Goal: Task Accomplishment & Management: Use online tool/utility

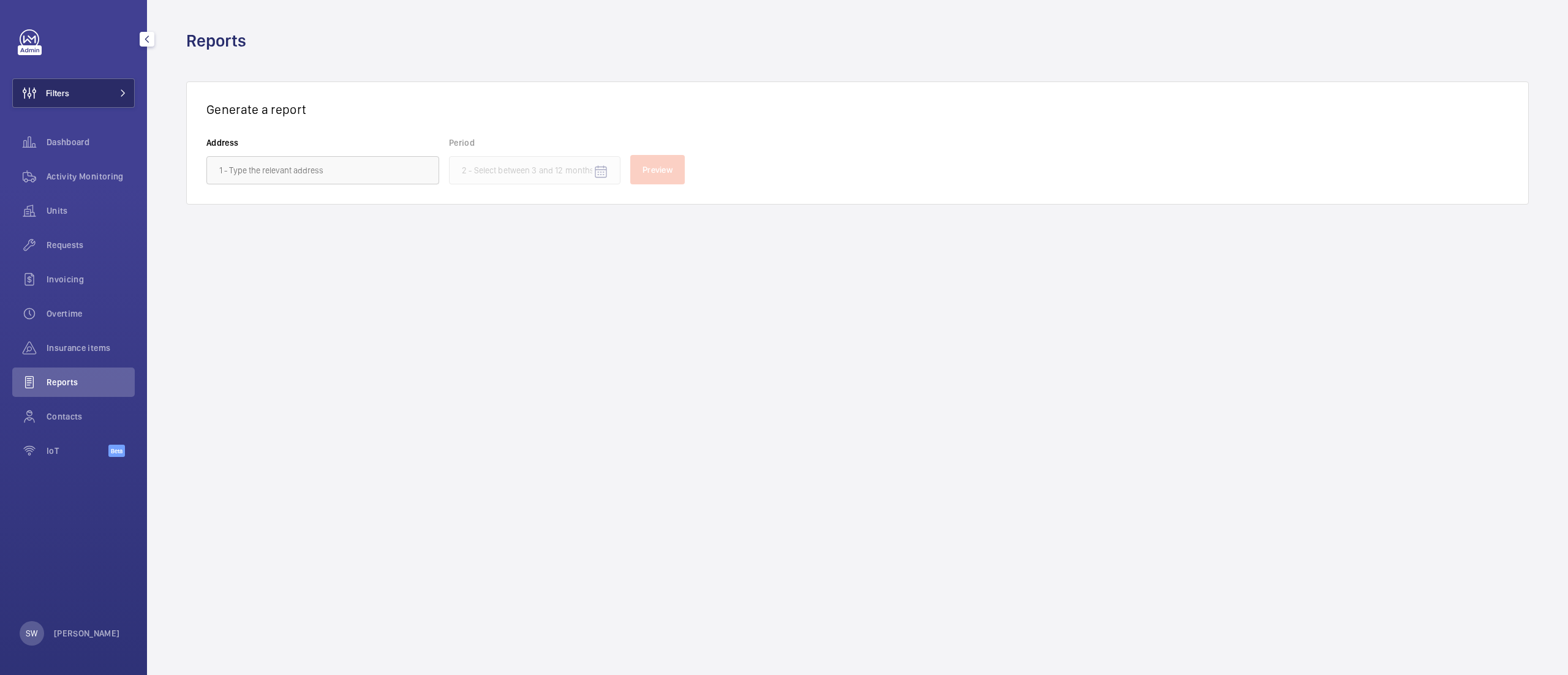
click at [69, 92] on span "Filters" at bounding box center [58, 93] width 23 height 12
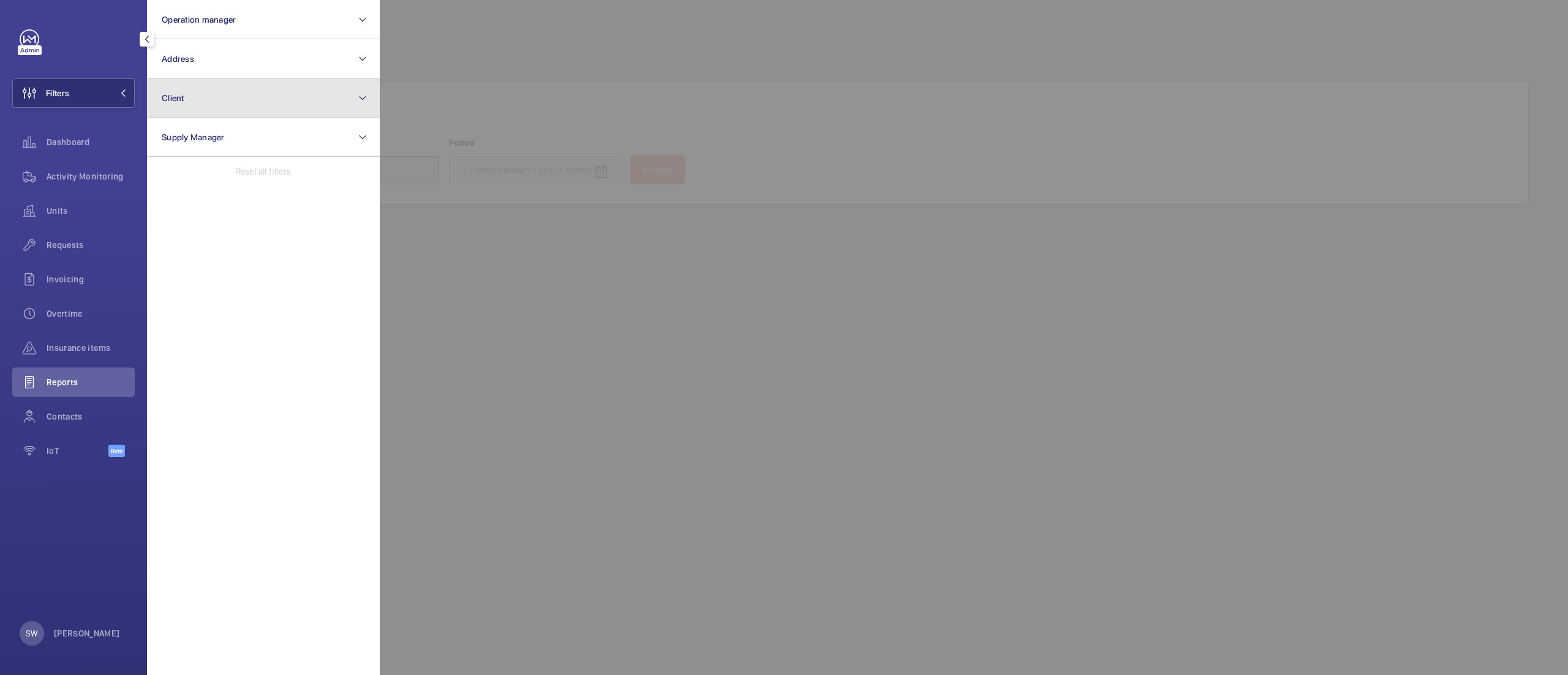
click at [214, 92] on button "Client" at bounding box center [263, 98] width 232 height 40
type input "apml"
click at [207, 177] on span "APML" at bounding box center [264, 177] width 168 height 12
click at [177, 177] on input "APML" at bounding box center [165, 177] width 25 height 25
checkbox input "true"
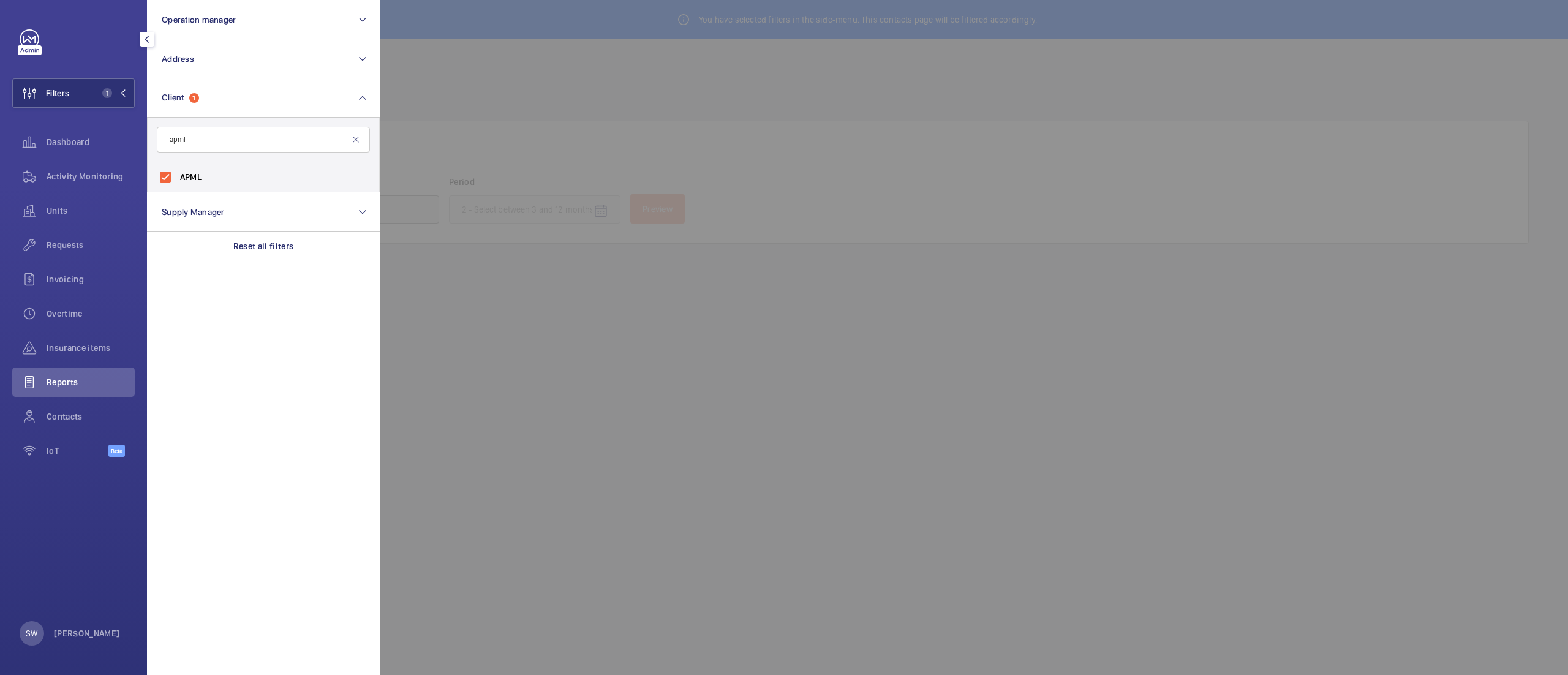
click at [68, 208] on span "Units" at bounding box center [90, 210] width 88 height 12
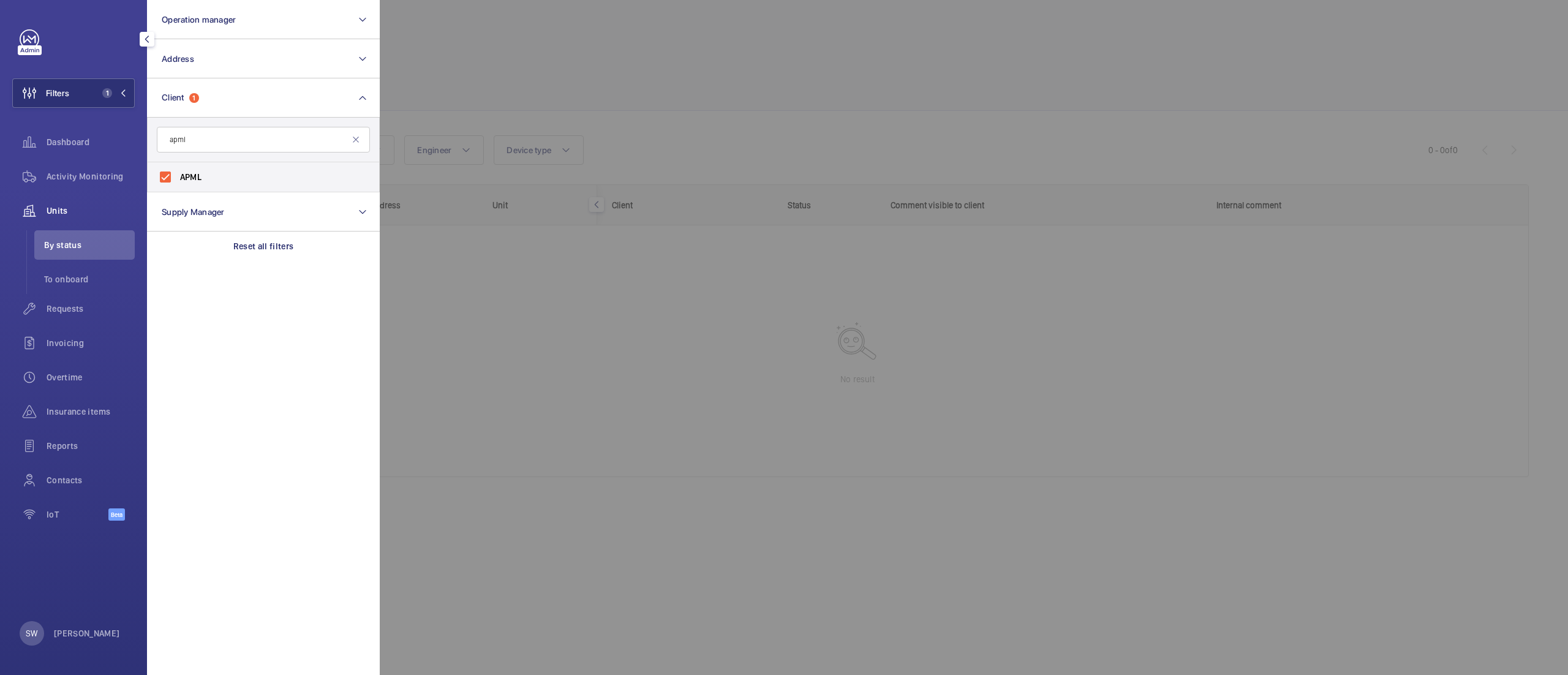
click at [747, 85] on div at bounding box center [1163, 338] width 1568 height 675
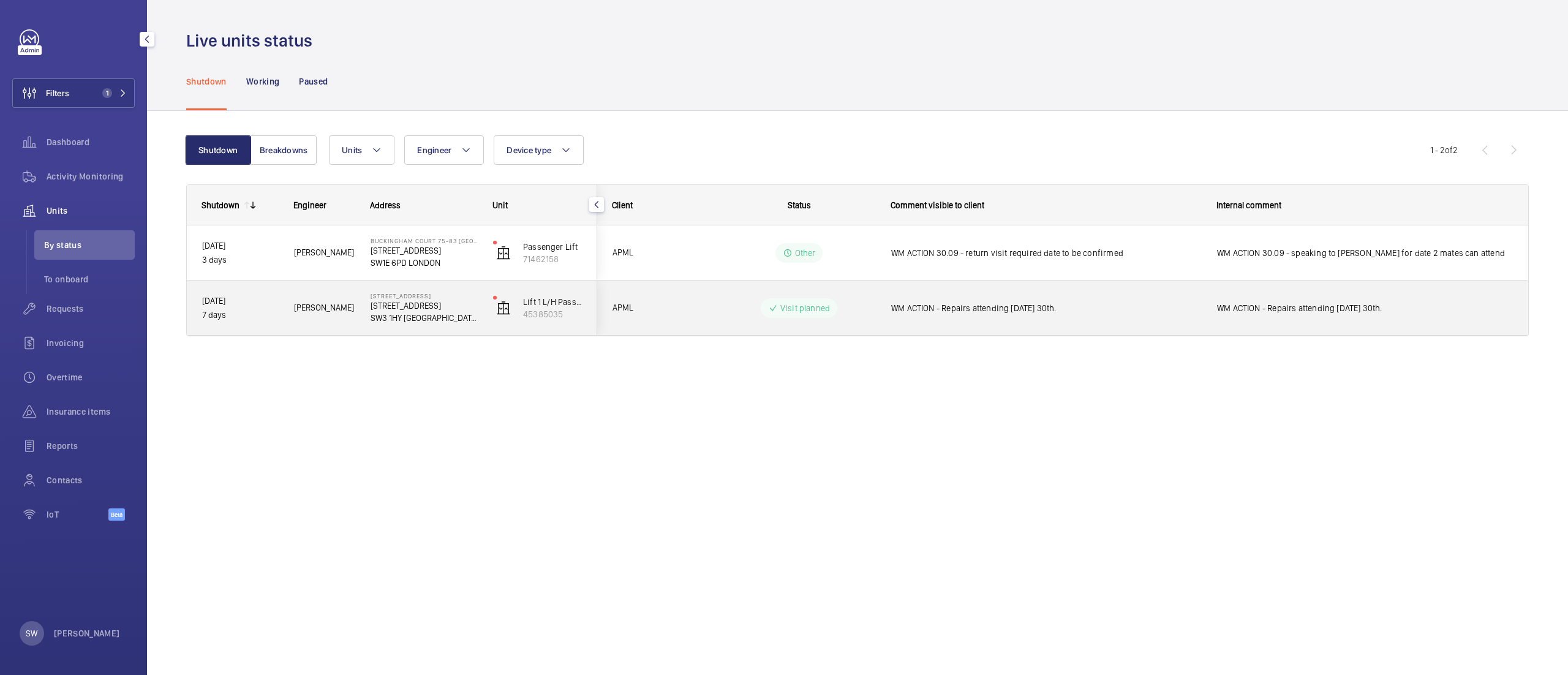
click at [1056, 297] on div "WM ACTION - Repairs attending [DATE] 30th." at bounding box center [1046, 308] width 310 height 28
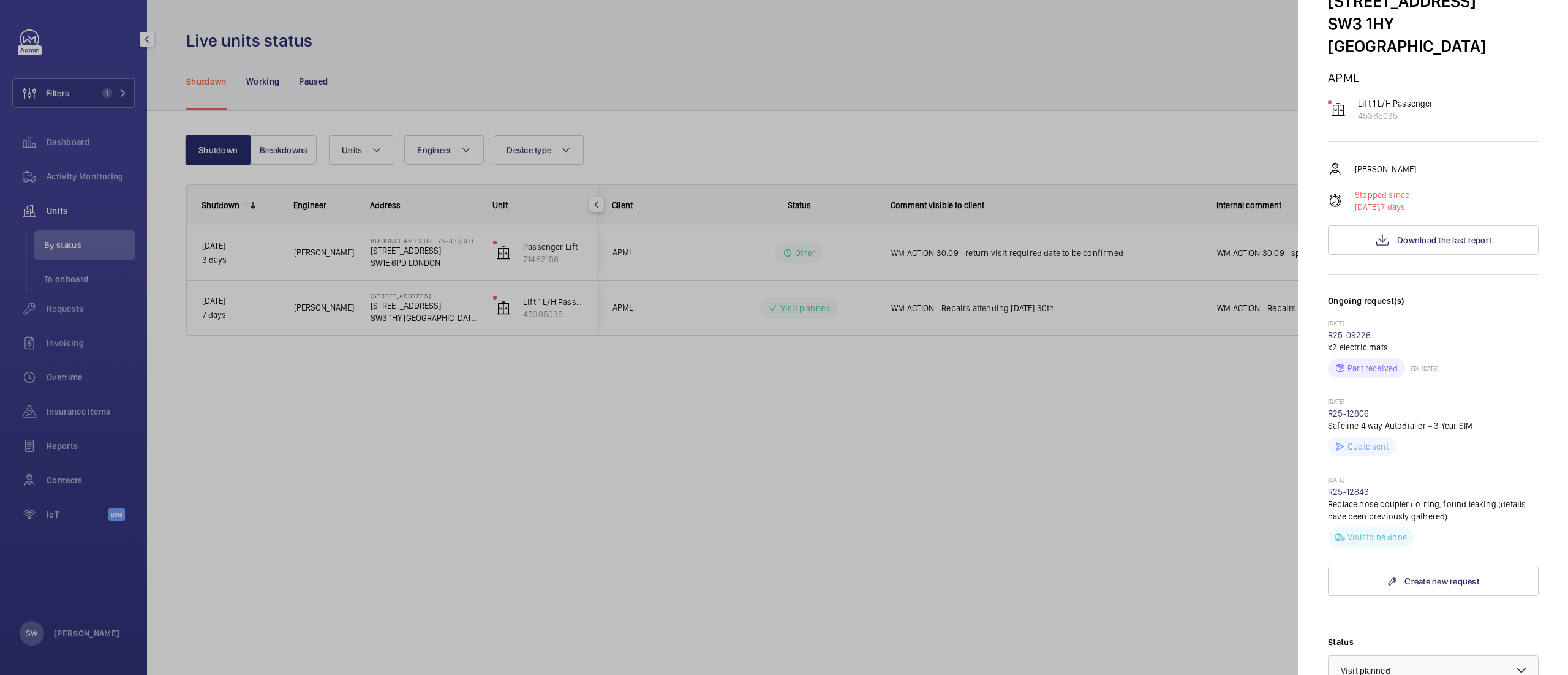
scroll to position [84, 0]
click at [1382, 240] on button "Download the last report" at bounding box center [1433, 237] width 211 height 29
click at [863, 477] on div at bounding box center [784, 338] width 1568 height 675
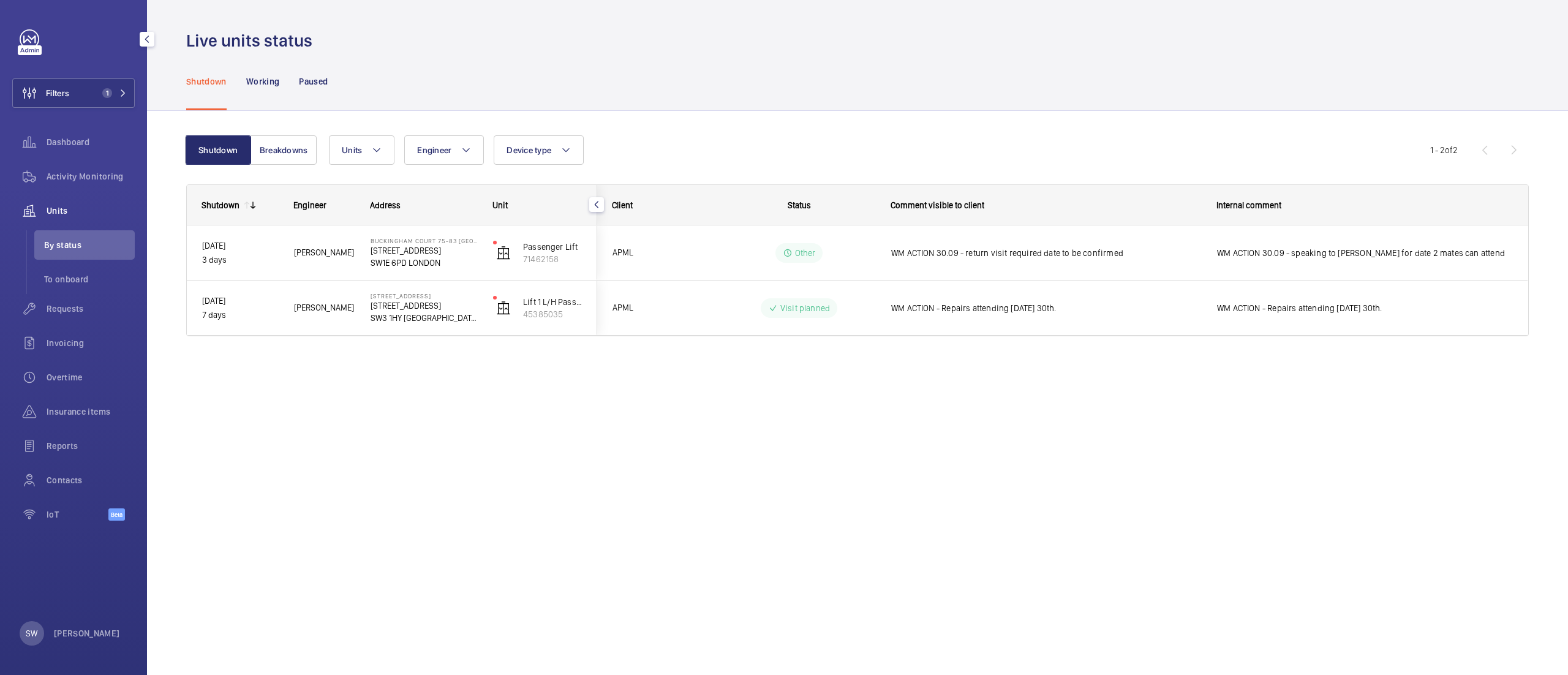
scroll to position [0, 0]
drag, startPoint x: 98, startPoint y: 100, endPoint x: 111, endPoint y: 99, distance: 13.0
click at [98, 97] on button "Filters 1" at bounding box center [73, 93] width 123 height 29
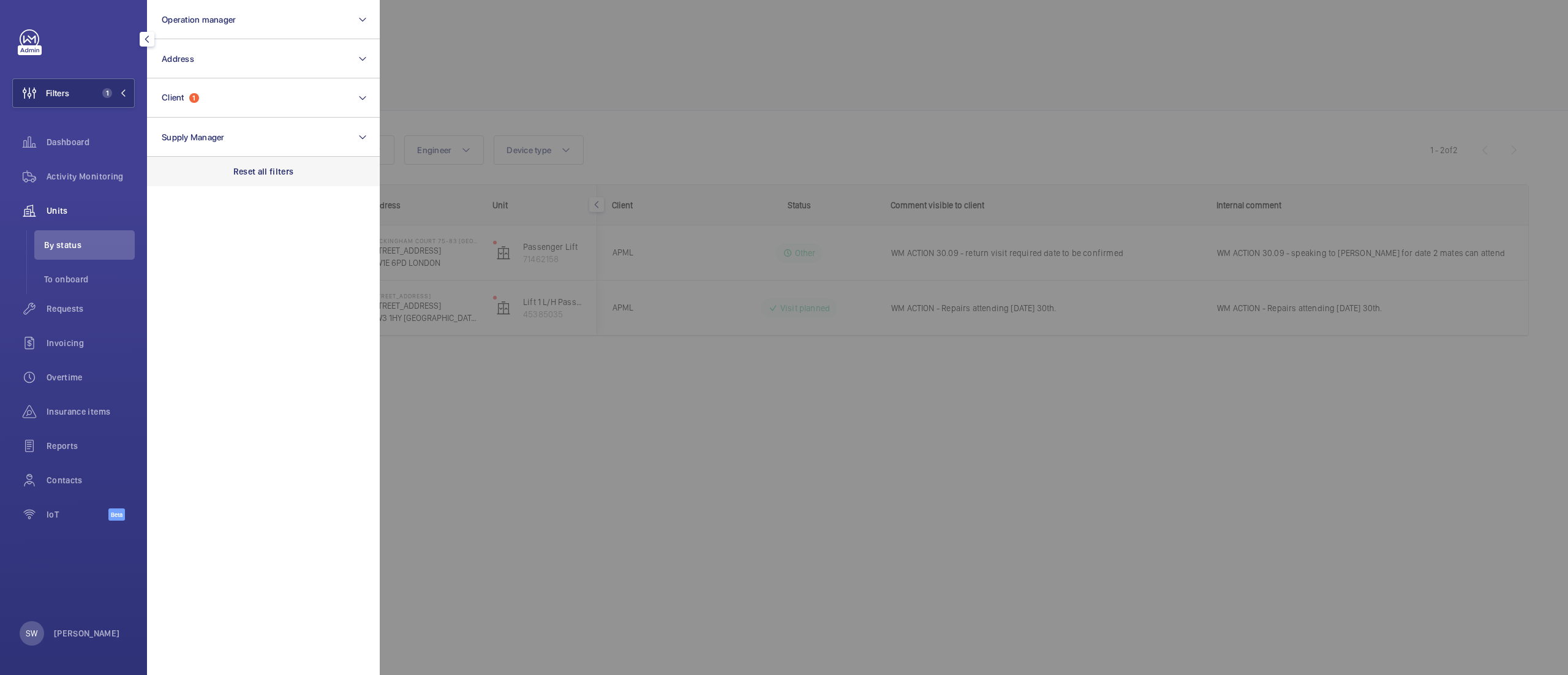
click at [273, 161] on div "Reset all filters" at bounding box center [263, 171] width 232 height 29
click at [236, 104] on button "Client" at bounding box center [263, 98] width 232 height 40
type input "chapel"
click at [198, 179] on span "Chapel" at bounding box center [194, 177] width 27 height 10
click at [177, 179] on input "Chapel House City Centre Limited" at bounding box center [165, 177] width 25 height 25
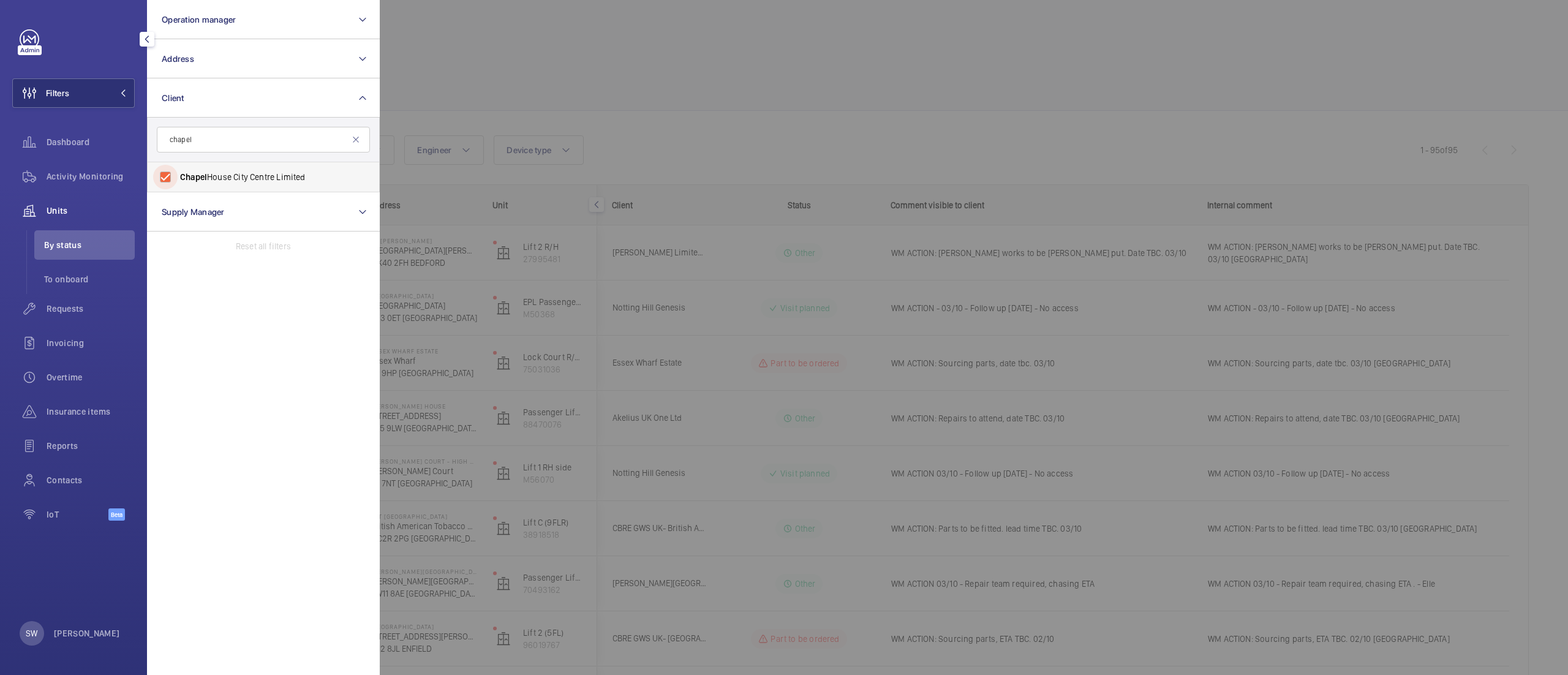
checkbox input "true"
click at [813, 102] on div at bounding box center [1163, 338] width 1568 height 675
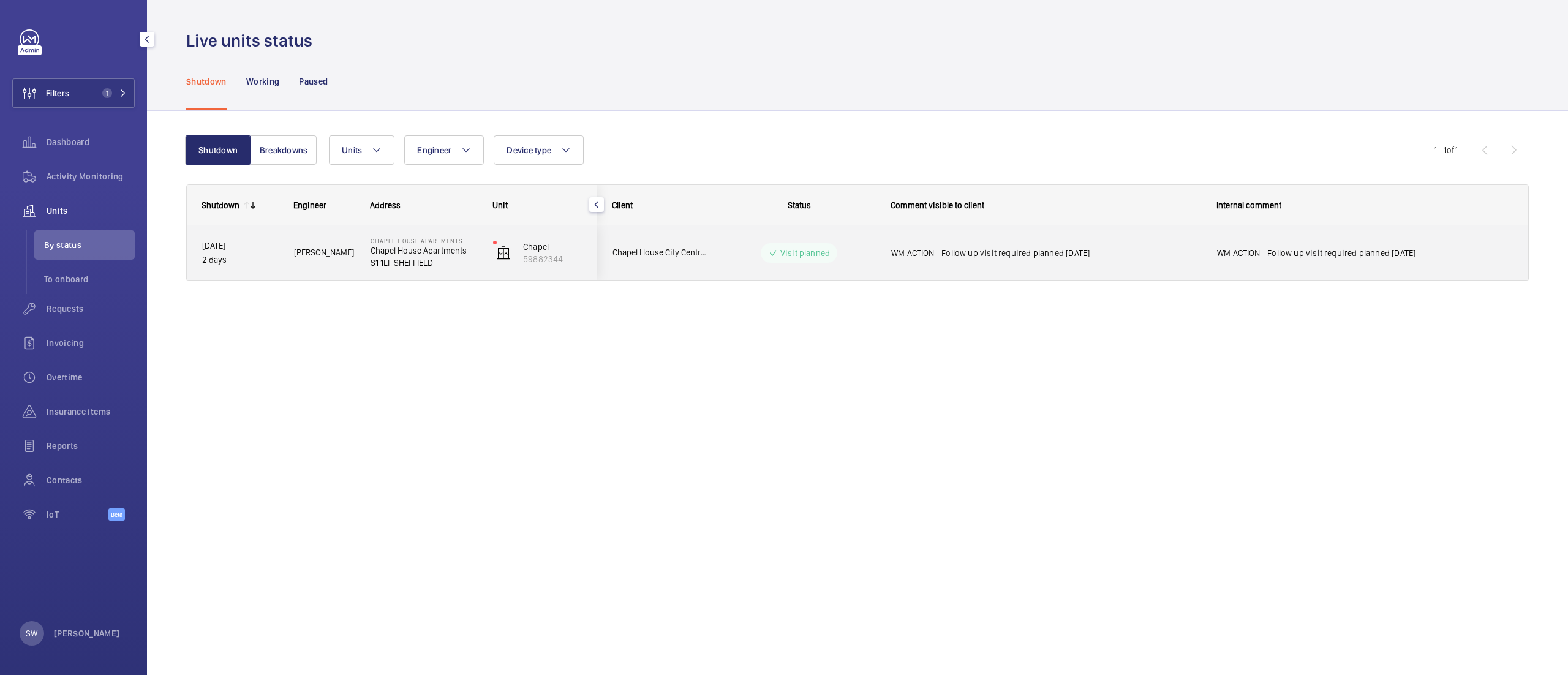
click at [1029, 252] on span "WM ACTION - Follow up visit required planned [DATE]" at bounding box center [1046, 252] width 310 height 12
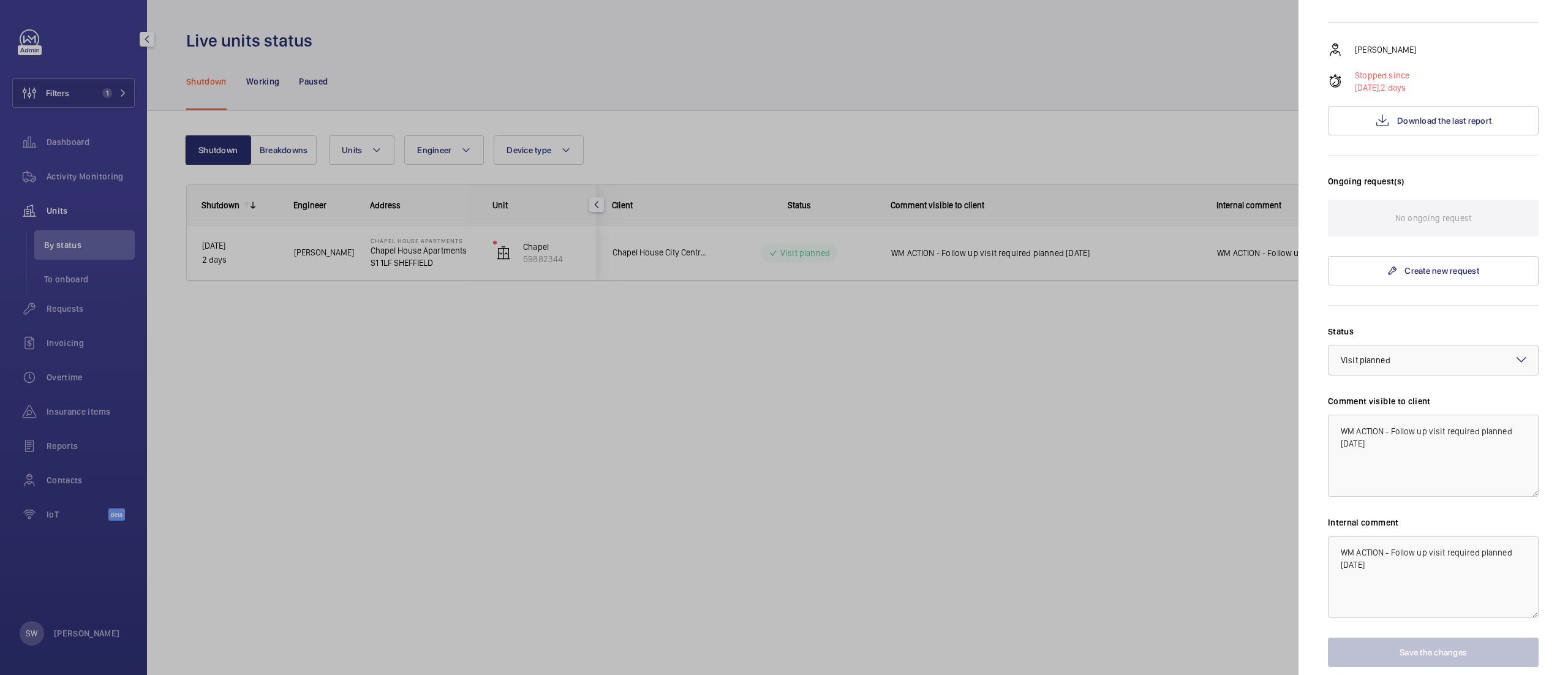
scroll to position [177, 0]
click at [1434, 136] on button "Download the last report" at bounding box center [1433, 121] width 211 height 29
click at [1441, 136] on button "Download the last report" at bounding box center [1433, 121] width 211 height 29
click at [628, 396] on div at bounding box center [784, 338] width 1568 height 675
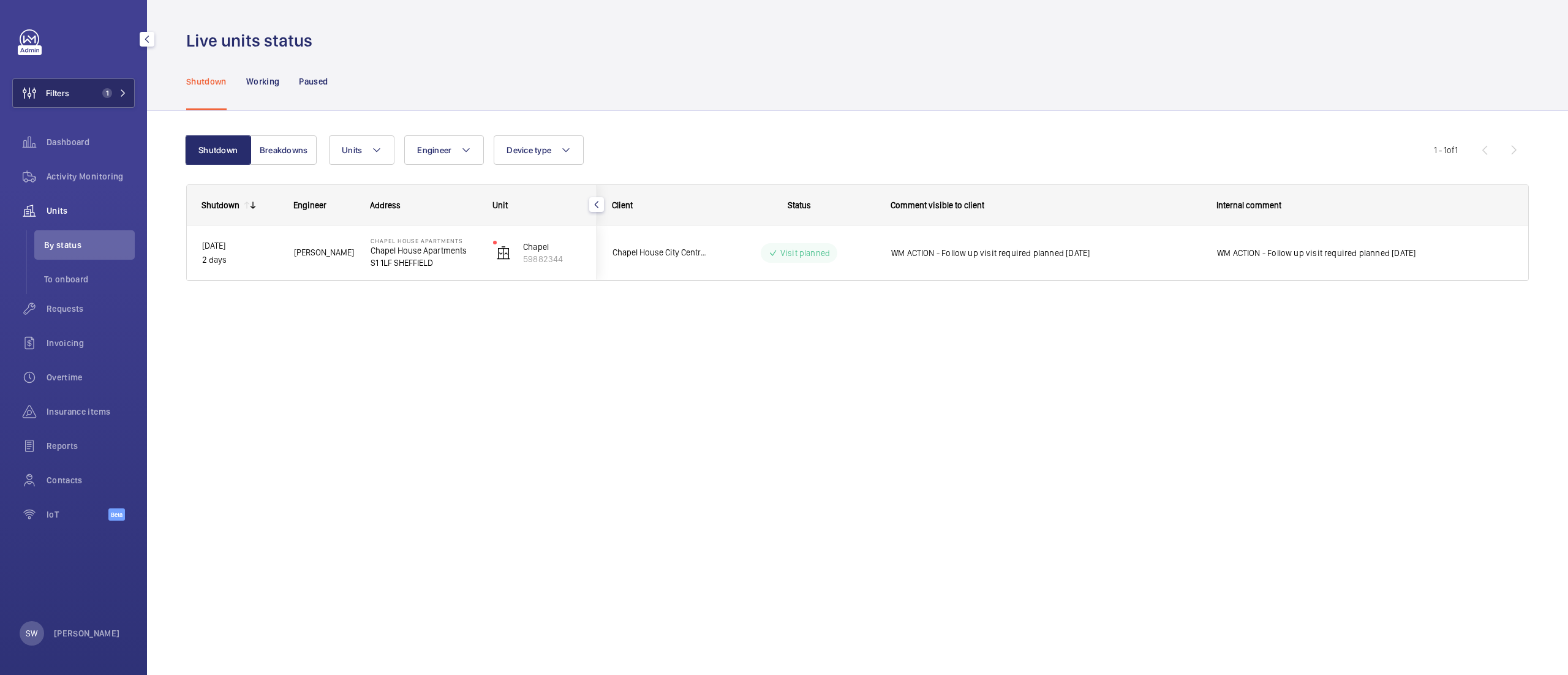
click at [58, 92] on span "Filters" at bounding box center [58, 93] width 23 height 12
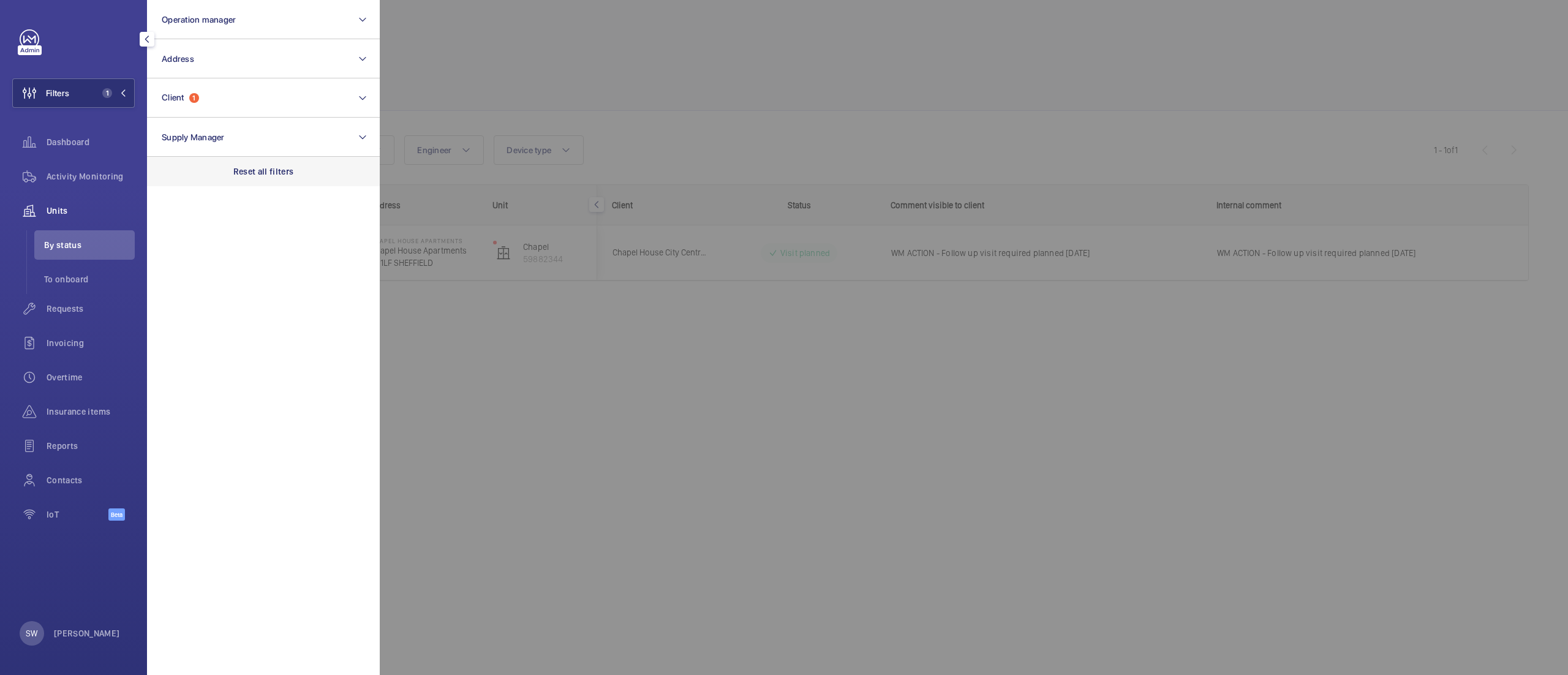
click at [241, 175] on p "Reset all filters" at bounding box center [263, 171] width 61 height 12
click at [213, 24] on button "Operation manager" at bounding box center [263, 19] width 232 height 40
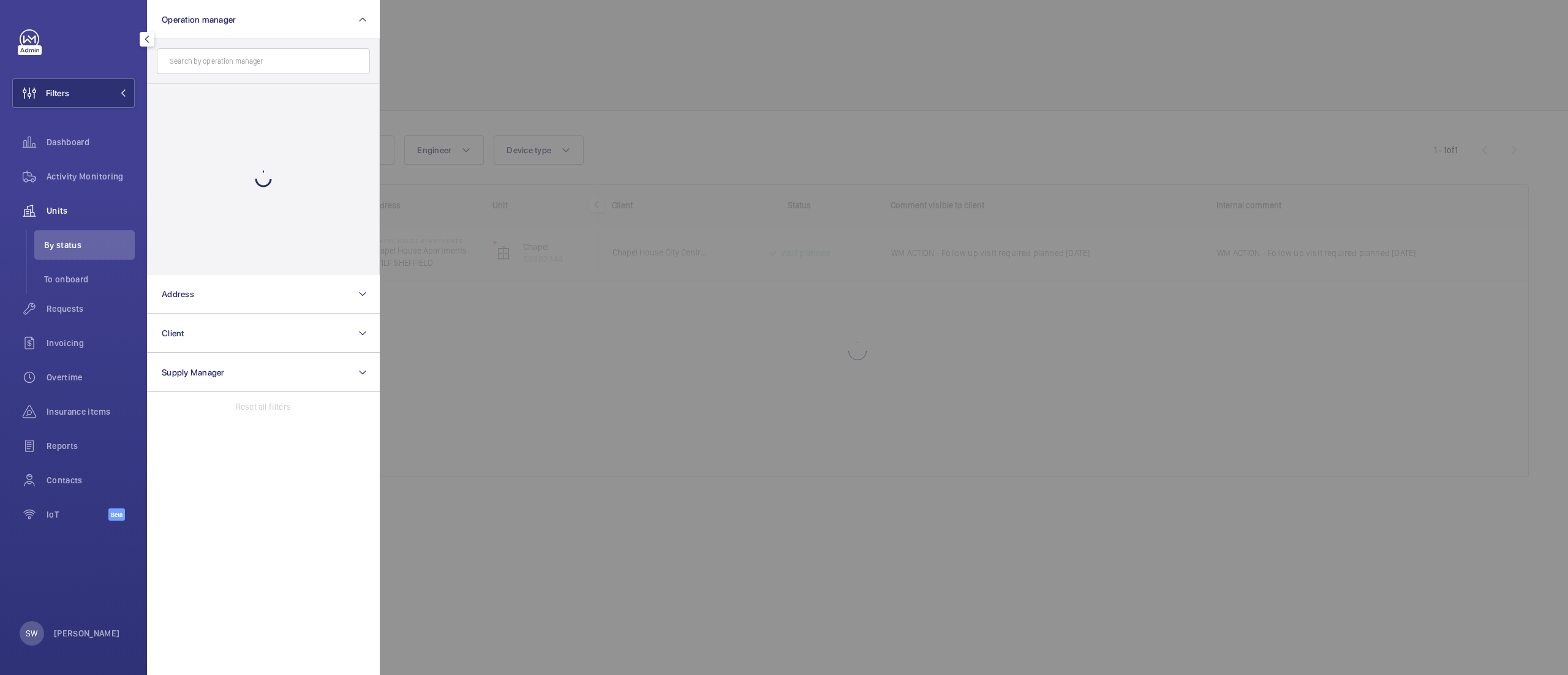
click at [735, 158] on div at bounding box center [1163, 338] width 1568 height 675
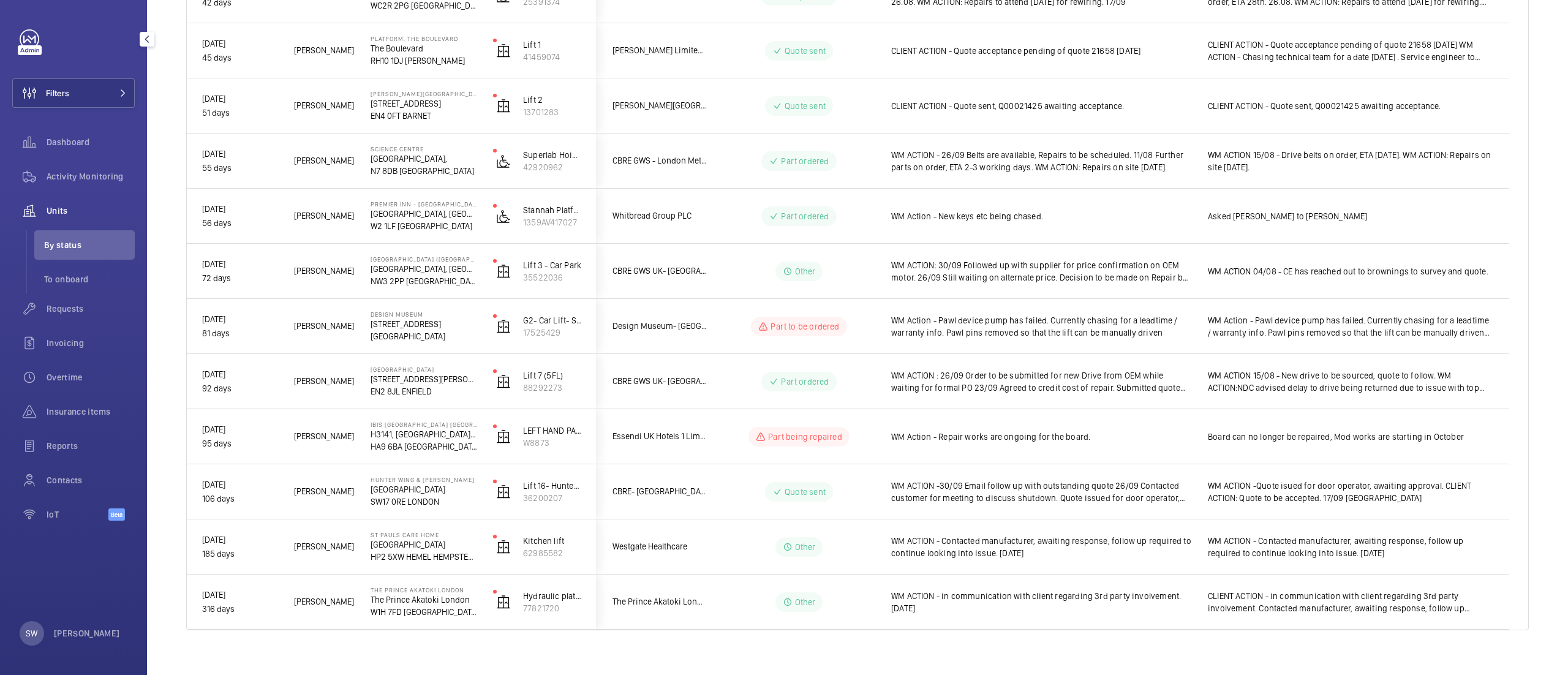
scroll to position [4789, 0]
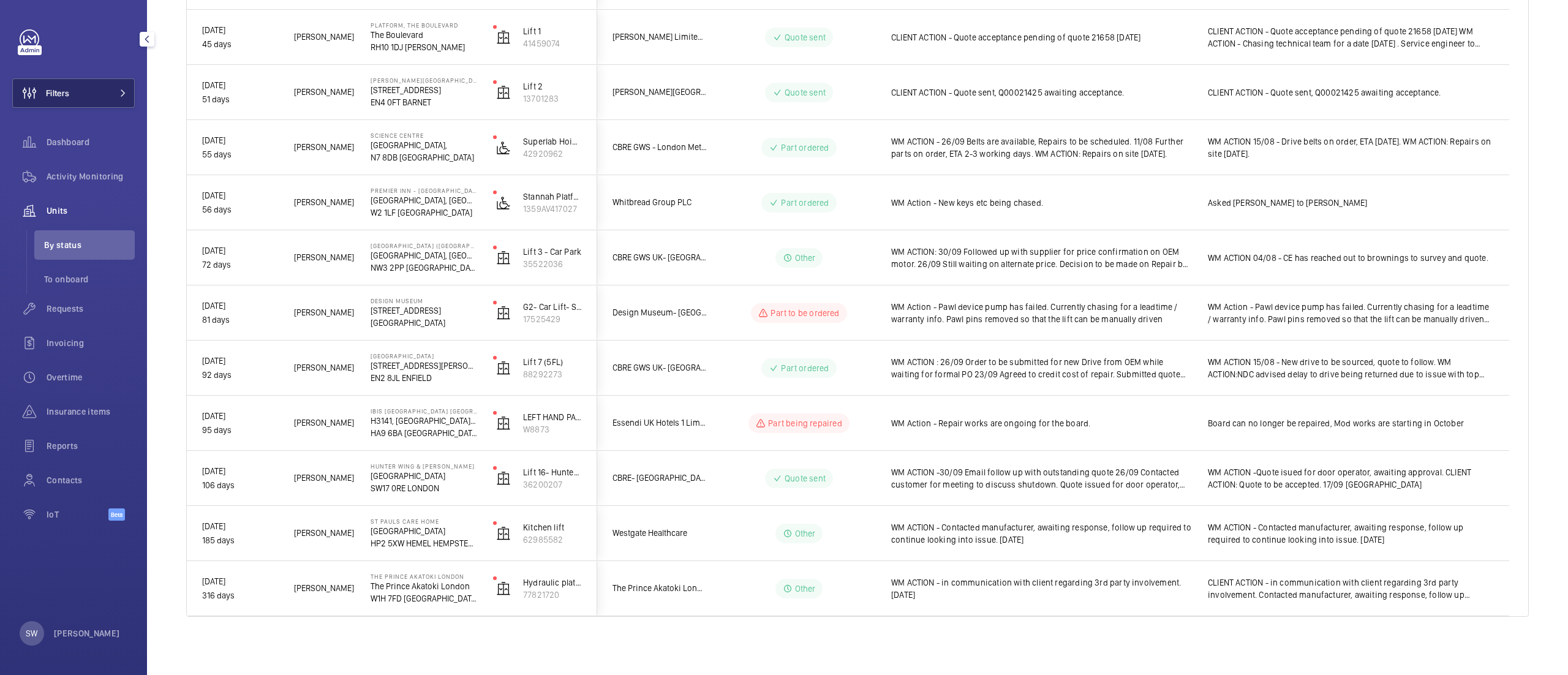
click at [76, 88] on button "Filters" at bounding box center [73, 93] width 123 height 29
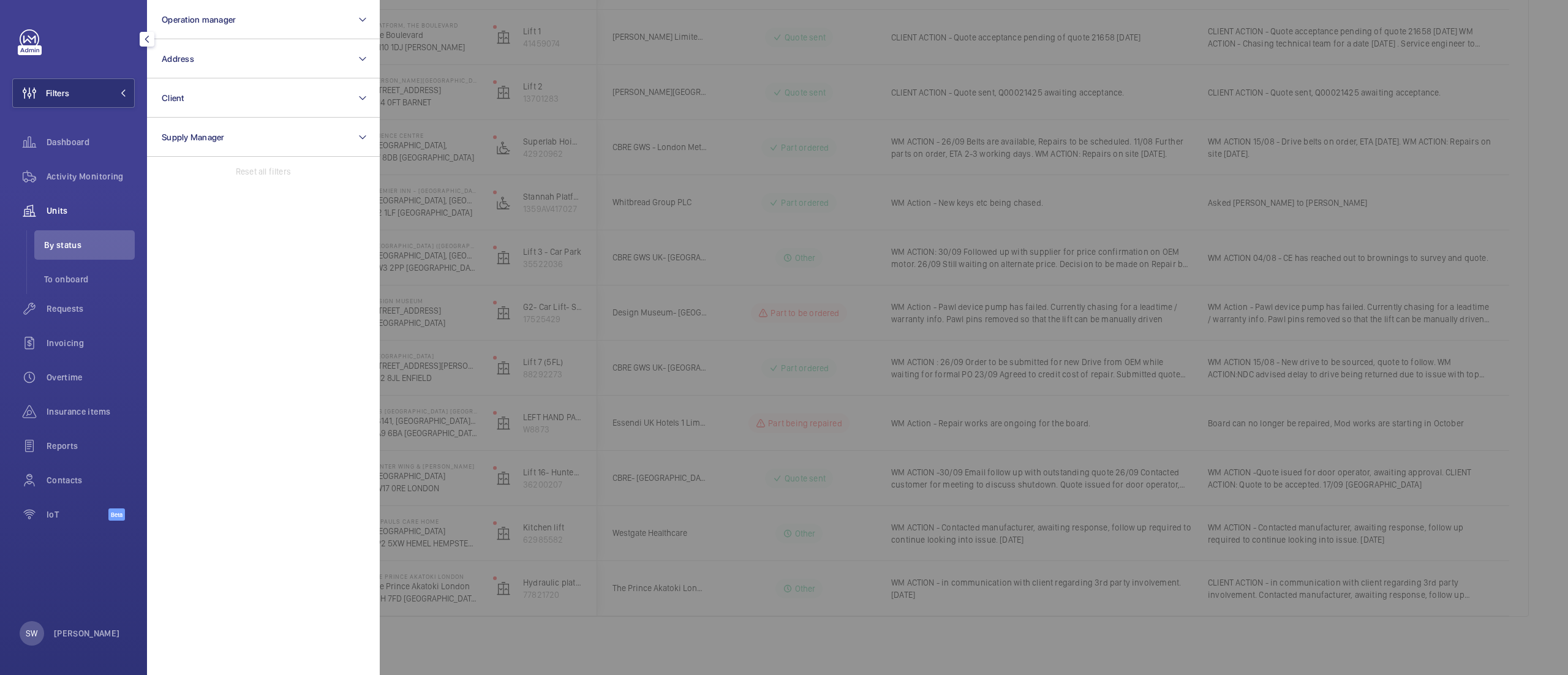
click at [289, 171] on p "Reset all filters" at bounding box center [263, 171] width 55 height 12
click at [210, 103] on button "Client" at bounding box center [263, 98] width 232 height 40
type input "calico"
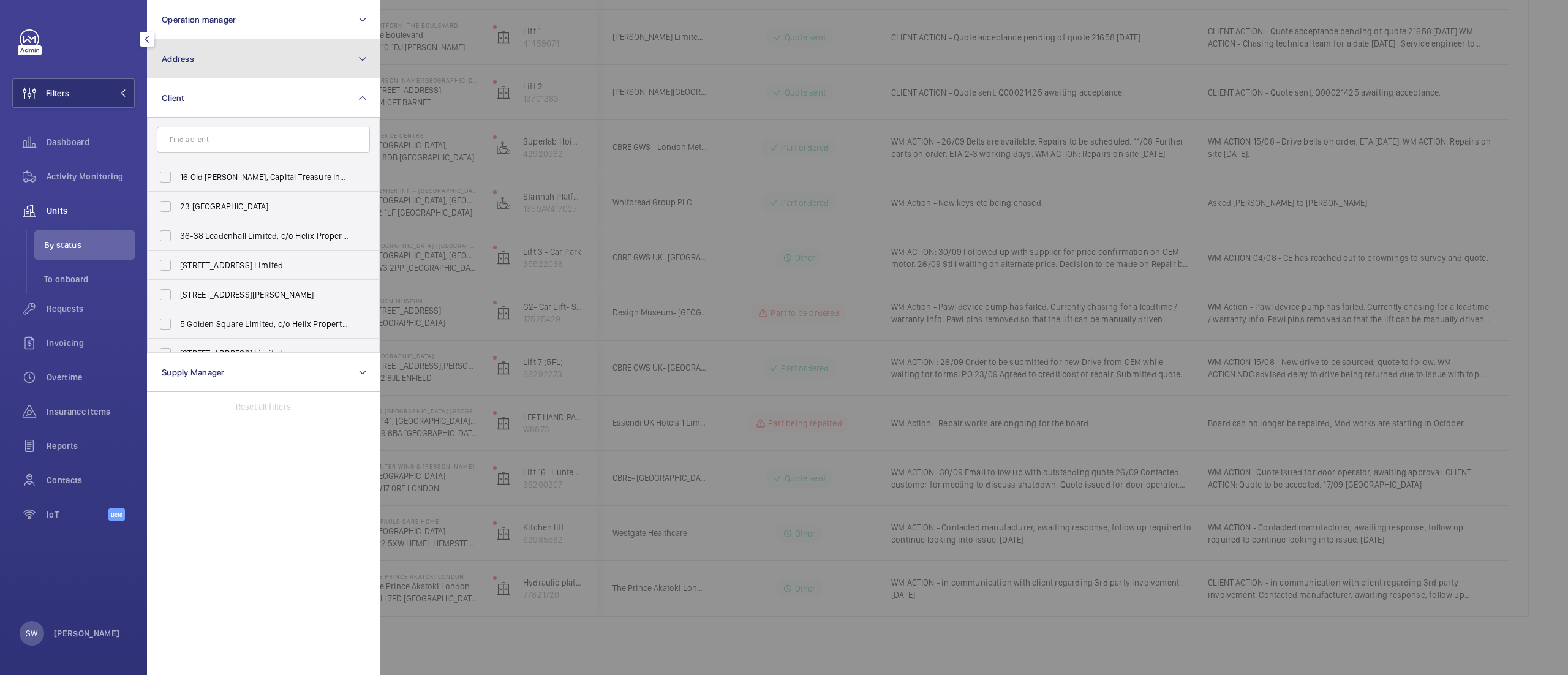
click at [247, 74] on button "Address" at bounding box center [263, 59] width 232 height 40
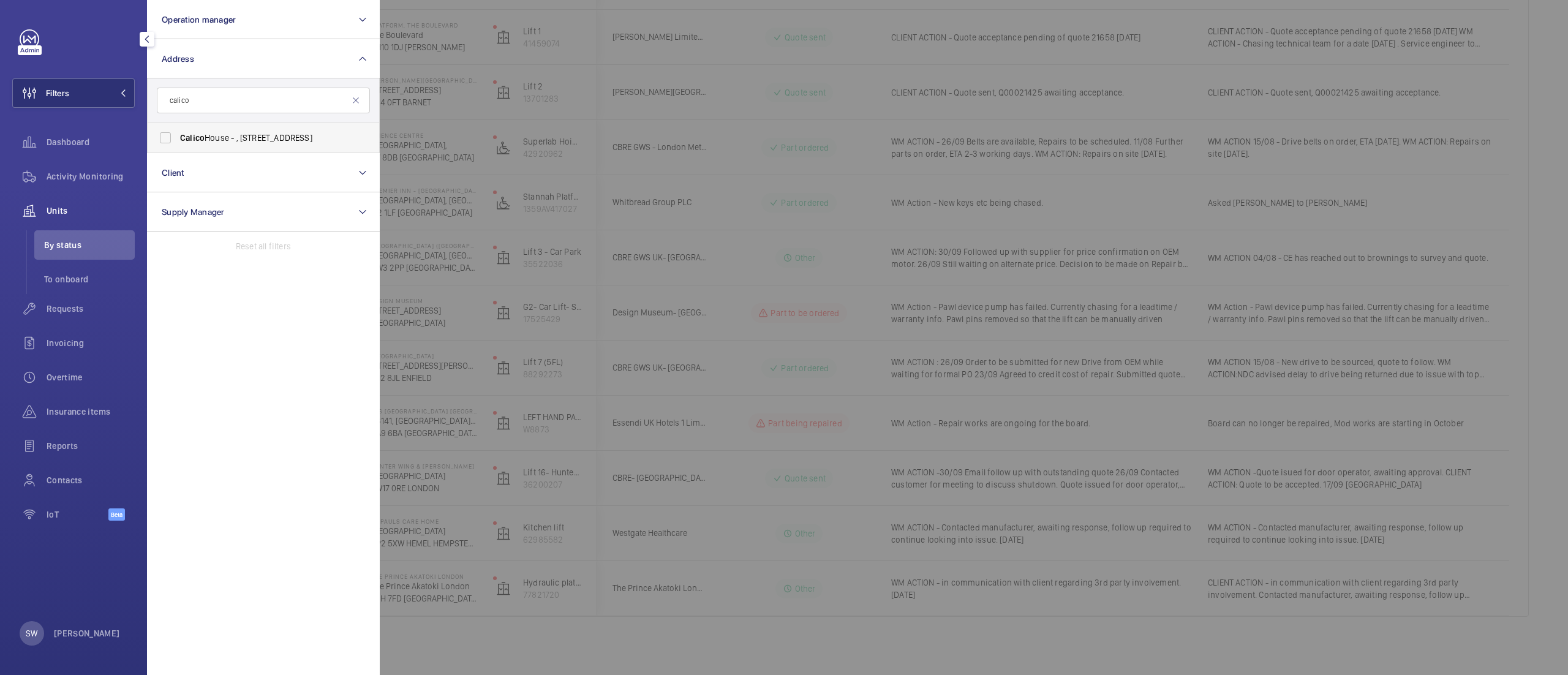
type input "calico"
click at [248, 141] on span "[GEOGRAPHIC_DATA] - , [STREET_ADDRESS]" at bounding box center [264, 138] width 168 height 12
click at [177, 141] on input "[GEOGRAPHIC_DATA] - , [STREET_ADDRESS]" at bounding box center [165, 137] width 25 height 25
checkbox input "true"
click at [82, 170] on span "Activity Monitoring" at bounding box center [90, 176] width 88 height 12
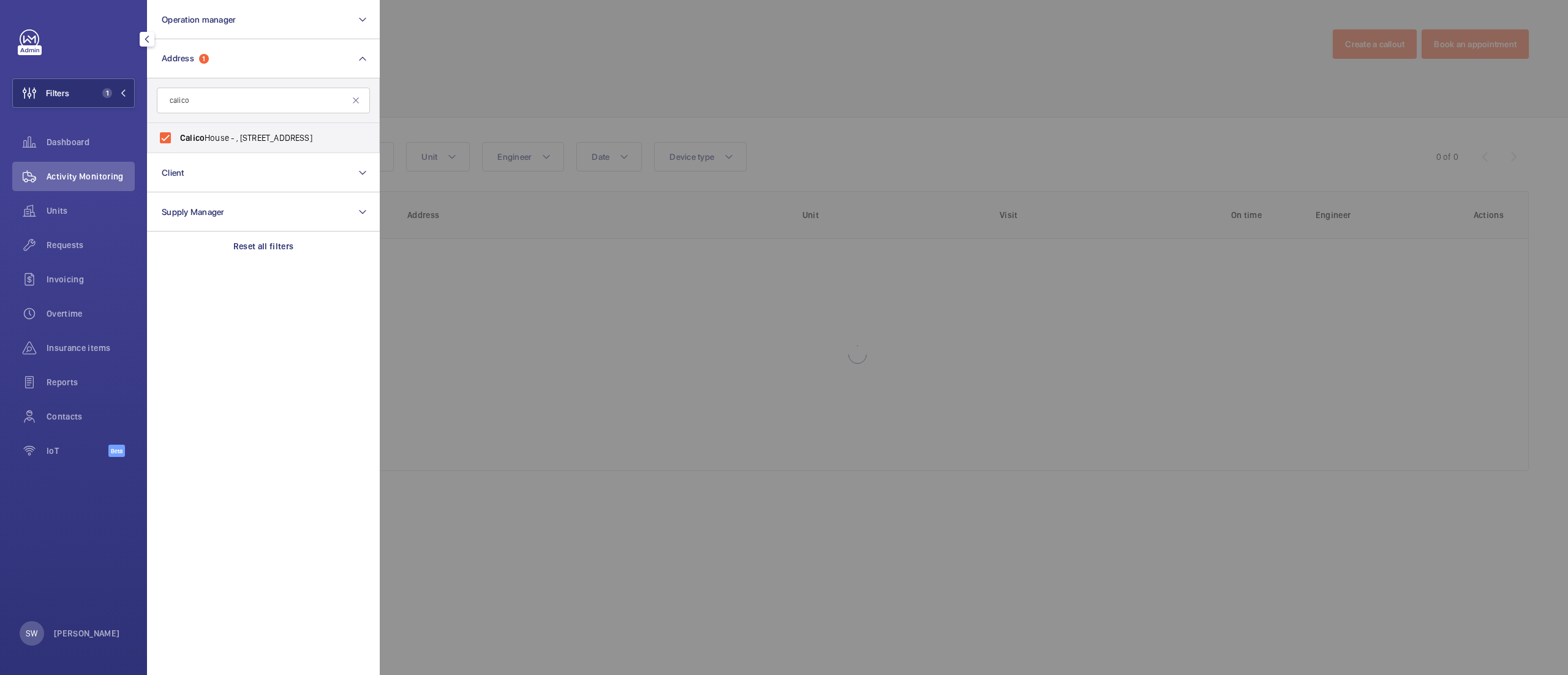
click at [1000, 51] on div at bounding box center [1163, 338] width 1568 height 675
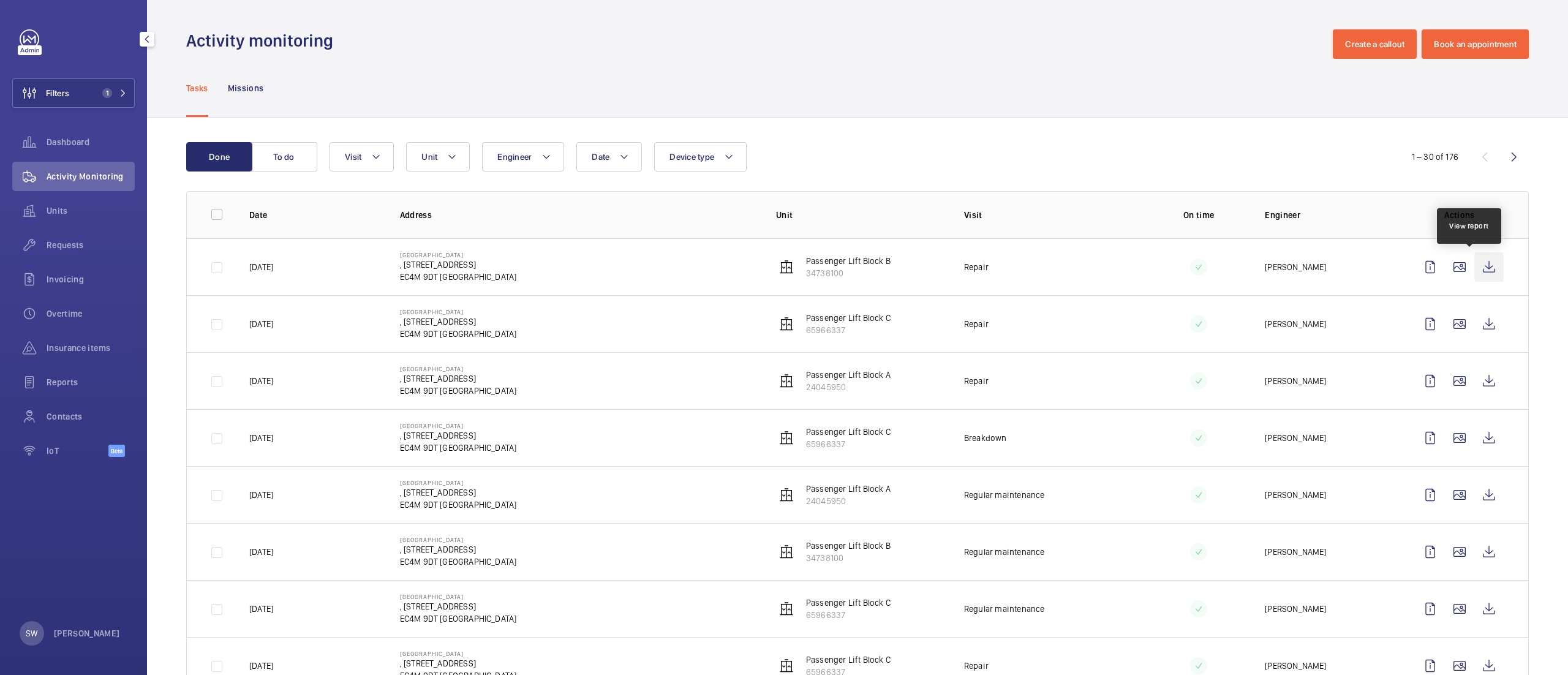
click at [1474, 262] on wm-front-icon-button at bounding box center [1489, 267] width 29 height 29
click at [66, 145] on span "Dashboard" at bounding box center [90, 142] width 88 height 12
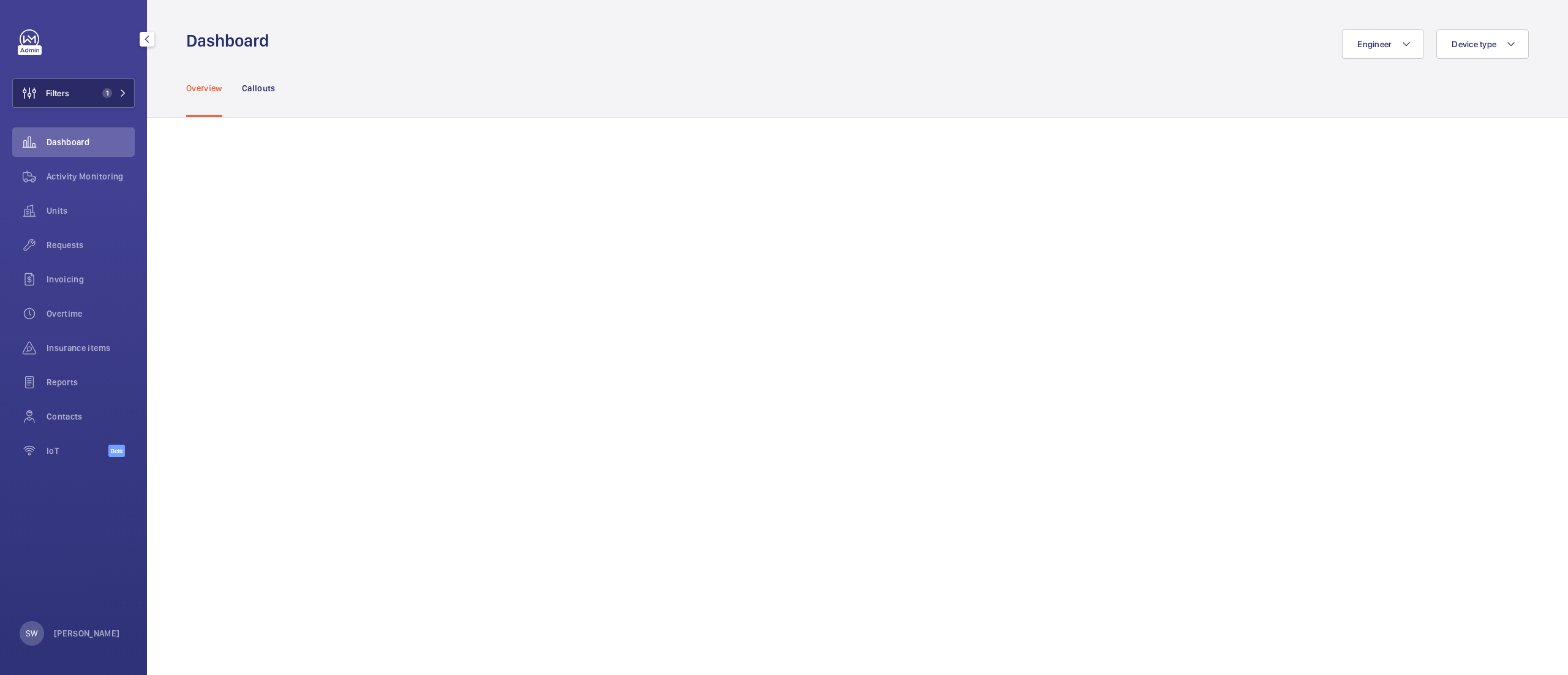
click at [111, 94] on span "1" at bounding box center [107, 93] width 10 height 10
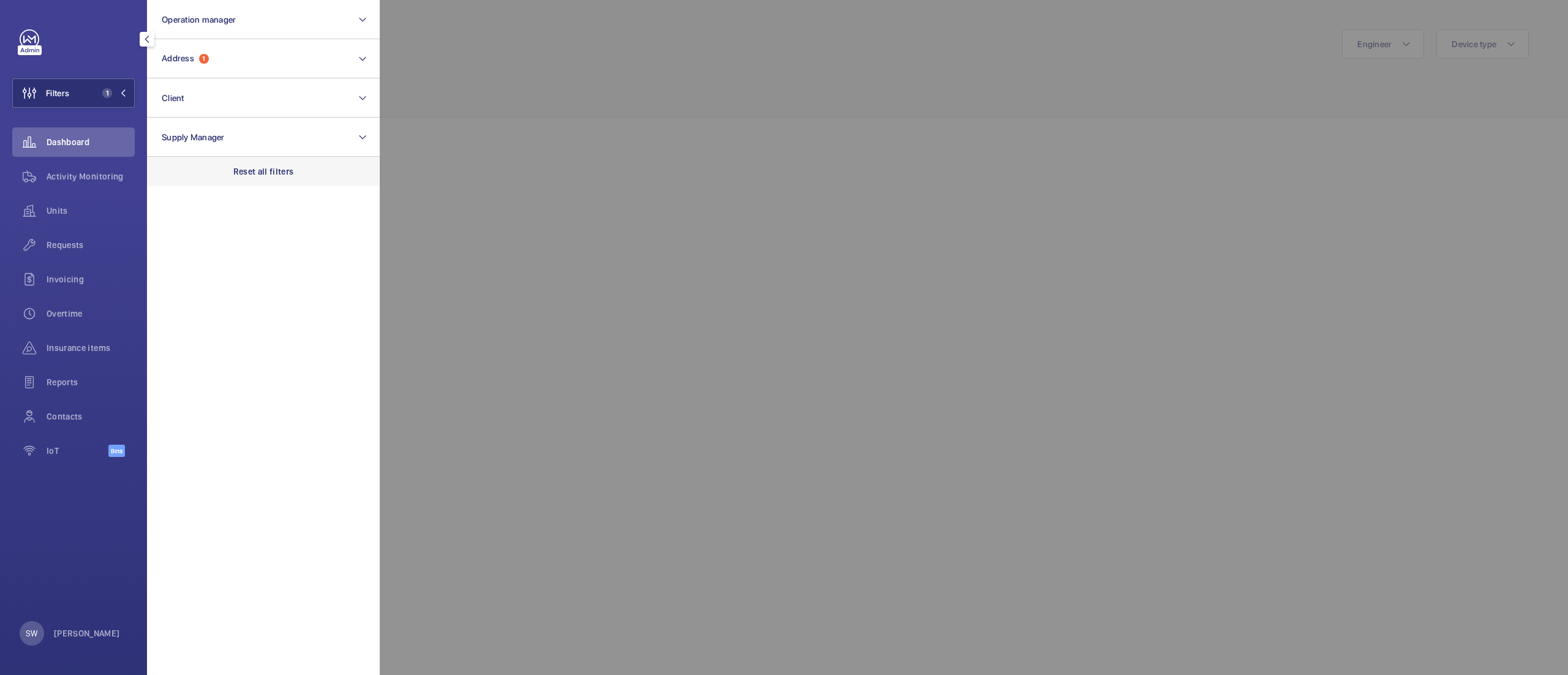
click at [251, 161] on div "Reset all filters" at bounding box center [263, 171] width 232 height 29
click at [691, 123] on div at bounding box center [1163, 338] width 1568 height 675
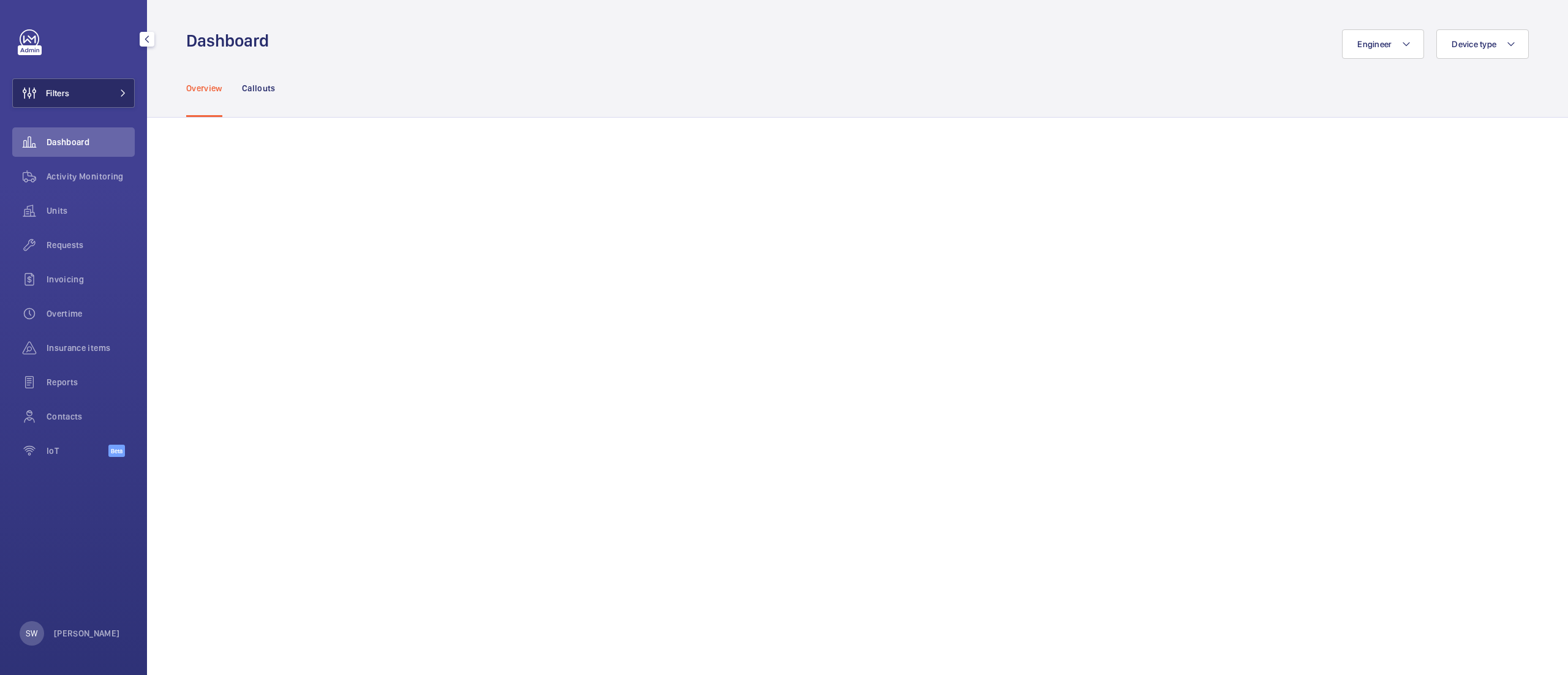
click at [109, 88] on button "Filters" at bounding box center [73, 93] width 123 height 29
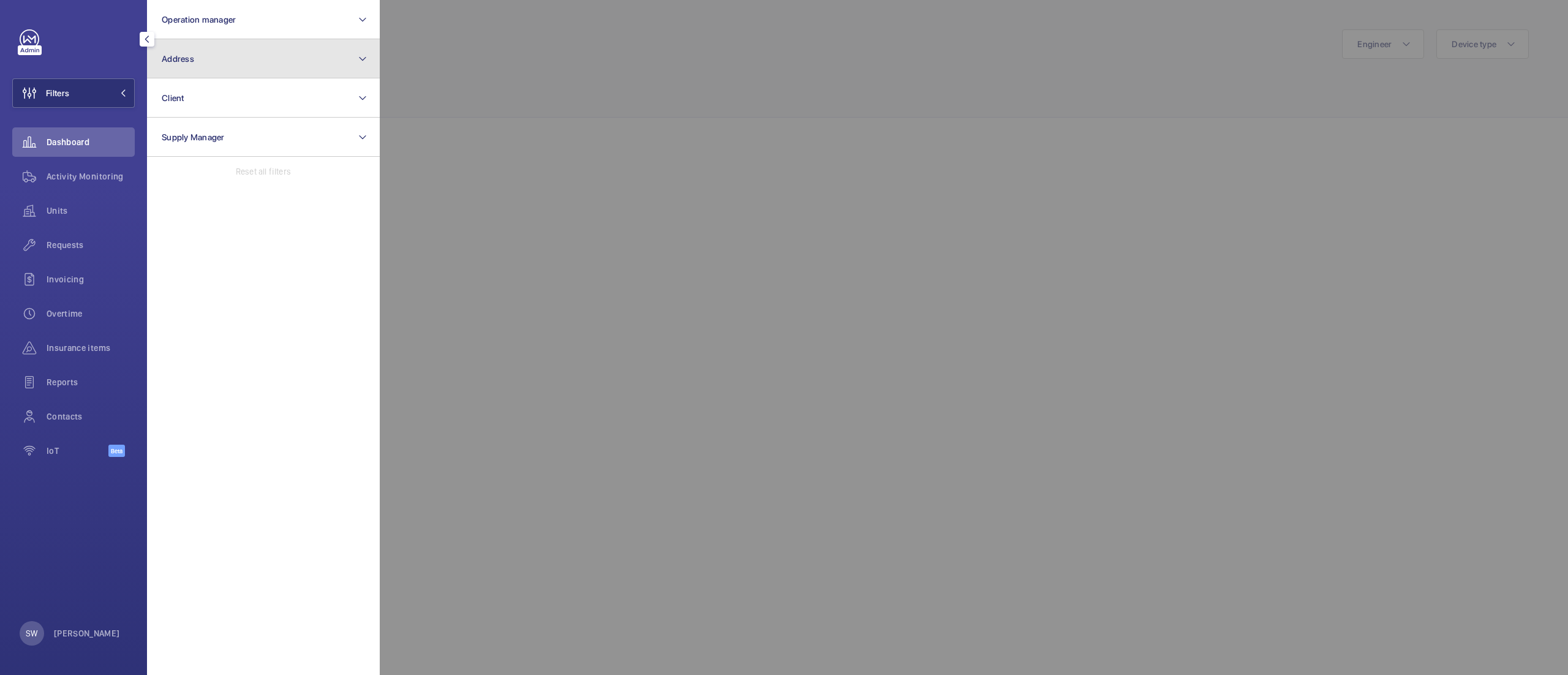
click at [310, 44] on button "Address" at bounding box center [263, 59] width 232 height 40
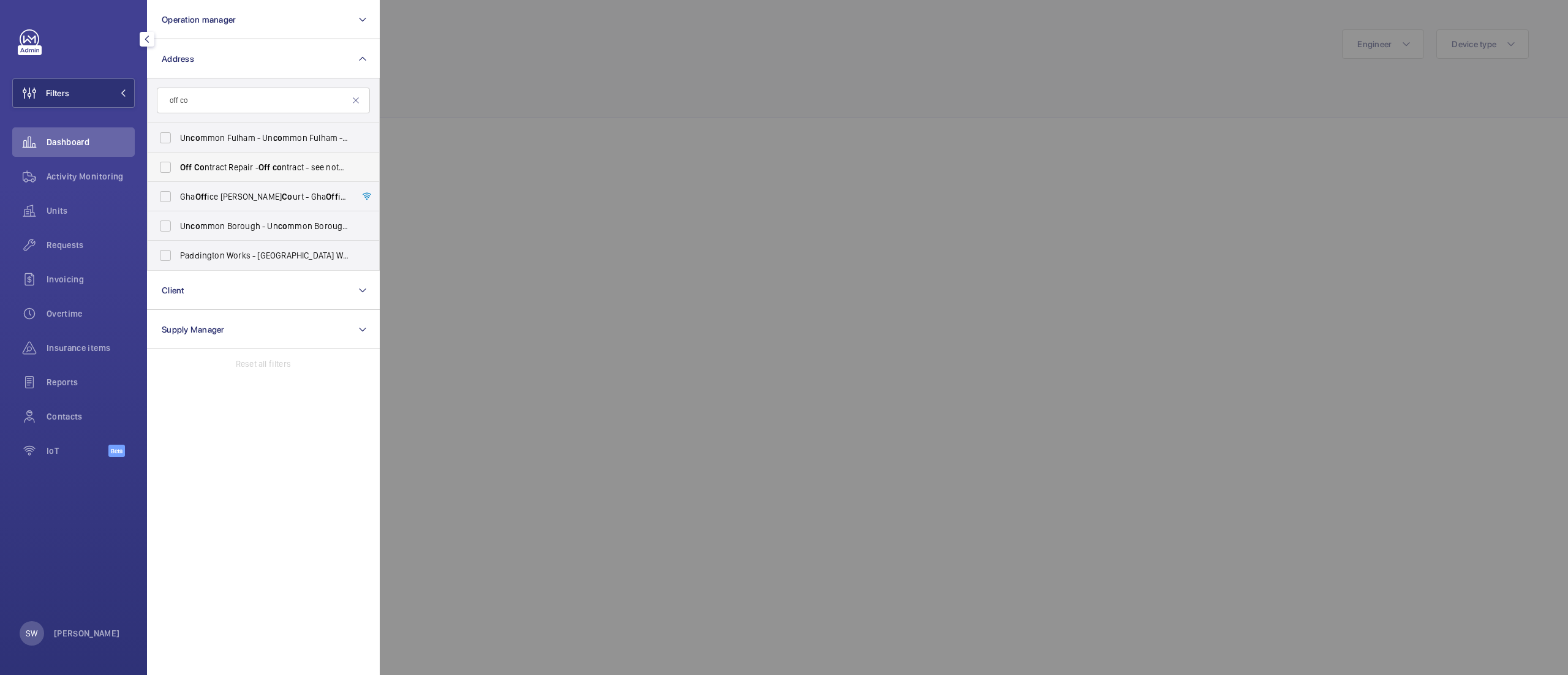
type input "off co"
click at [234, 168] on span "Off Co ntract Repair - Off co ntract - see notes in description, LONDON XXXX" at bounding box center [264, 167] width 168 height 12
click at [177, 168] on input "Off Co ntract Repair - Off co ntract - see notes in description, LONDON XXXX" at bounding box center [165, 167] width 25 height 25
checkbox input "true"
drag, startPoint x: 72, startPoint y: 175, endPoint x: 169, endPoint y: 151, distance: 99.9
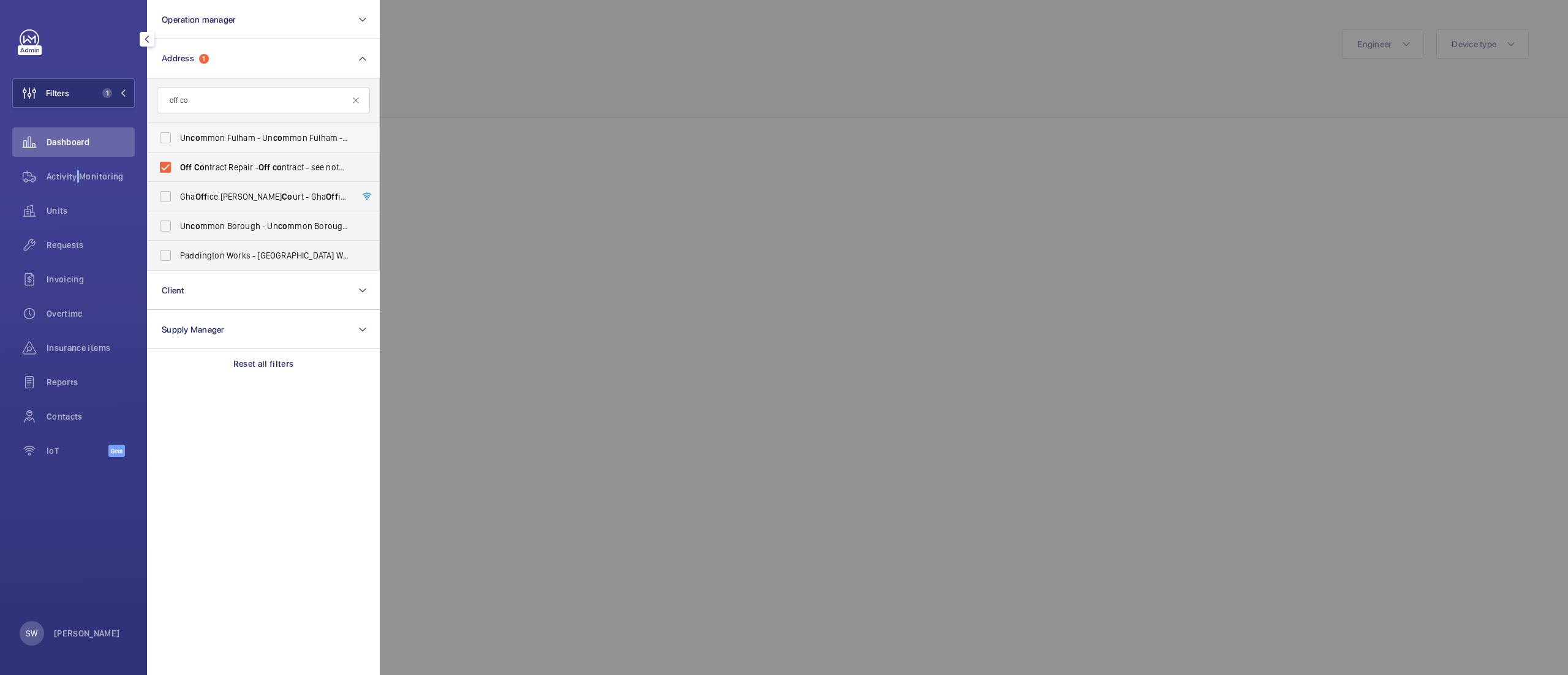
click at [76, 175] on span "Activity Monitoring" at bounding box center [90, 176] width 88 height 12
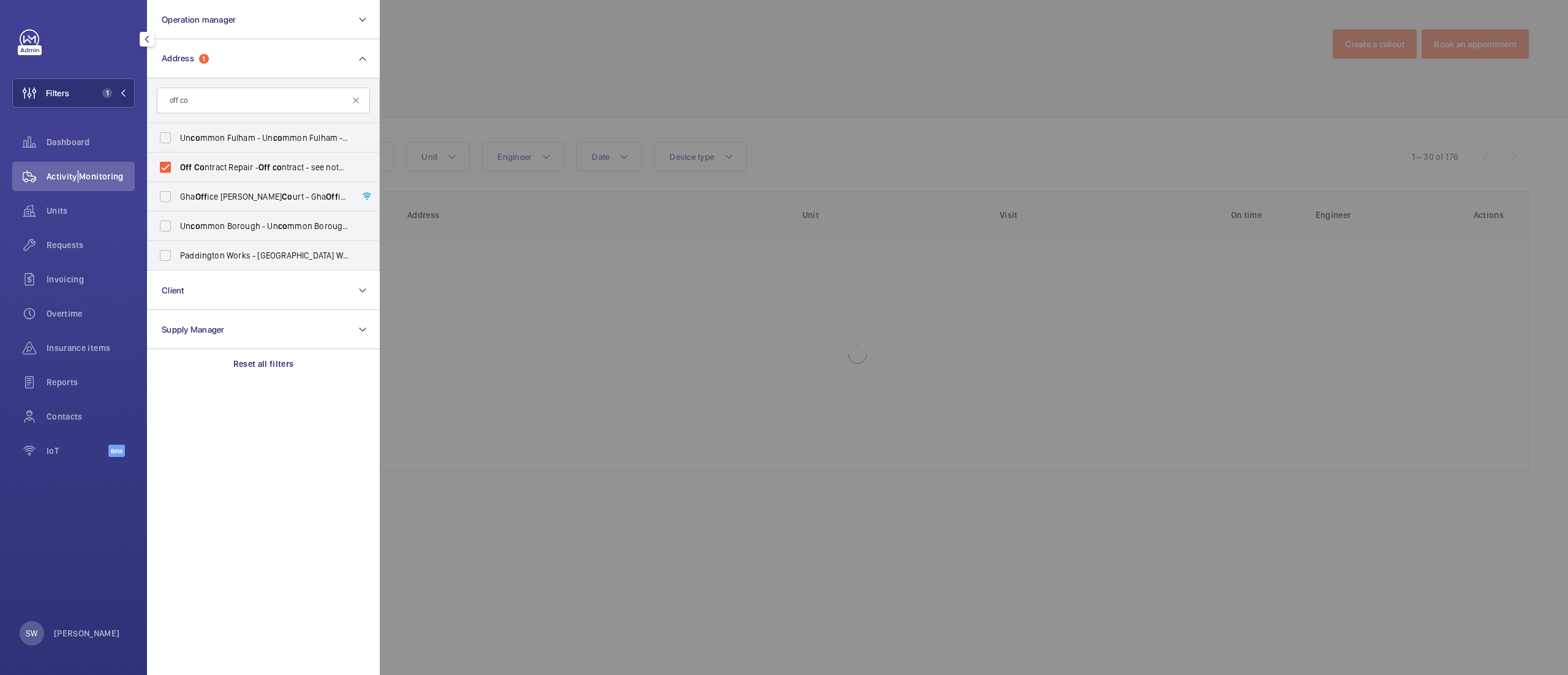
click at [862, 90] on div at bounding box center [1163, 338] width 1568 height 675
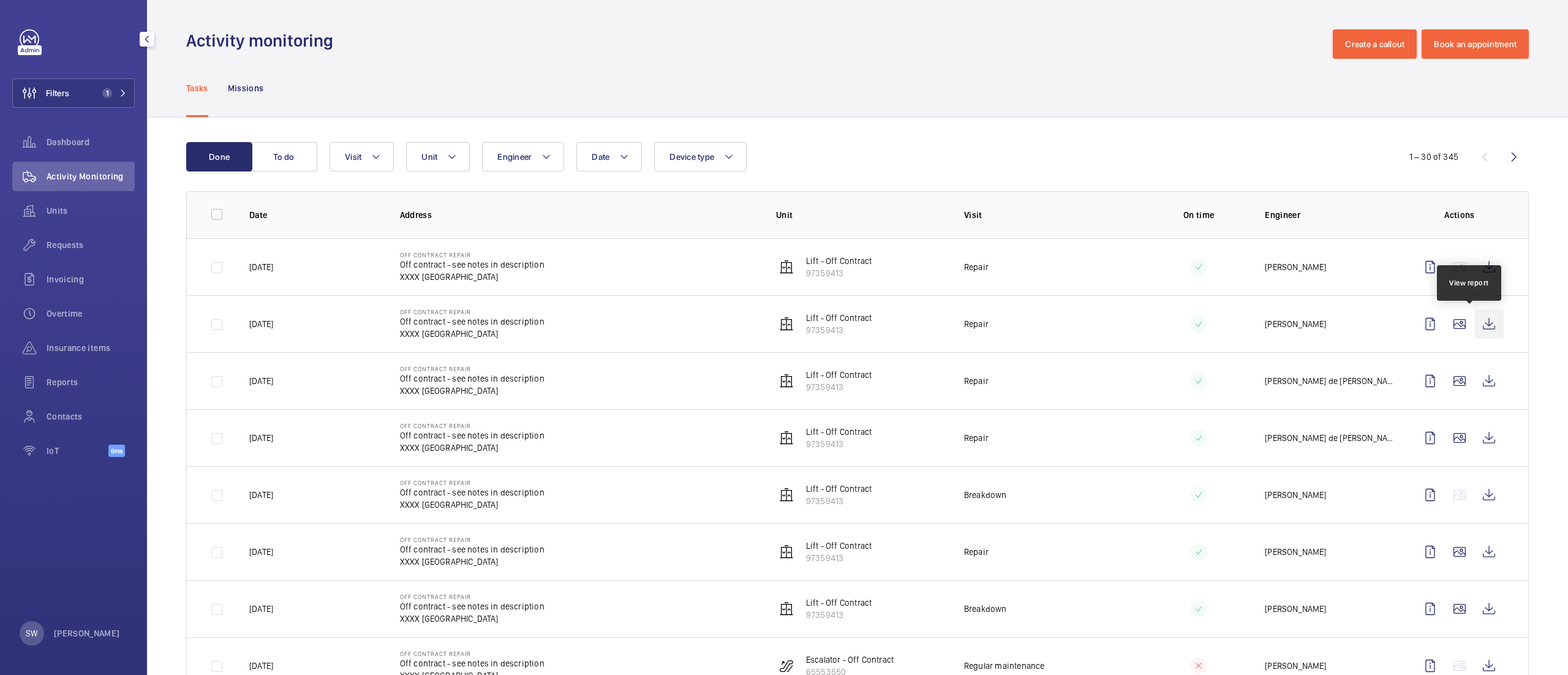
click at [1474, 323] on wm-front-icon-button at bounding box center [1489, 324] width 29 height 29
click at [1474, 325] on wm-front-icon-button at bounding box center [1489, 324] width 29 height 29
click at [82, 77] on div "Filters 1 Dashboard Activity Monitoring Units Requests Invoicing Overtime Insur…" at bounding box center [73, 250] width 123 height 441
click at [94, 96] on button "Filters 1" at bounding box center [73, 93] width 123 height 29
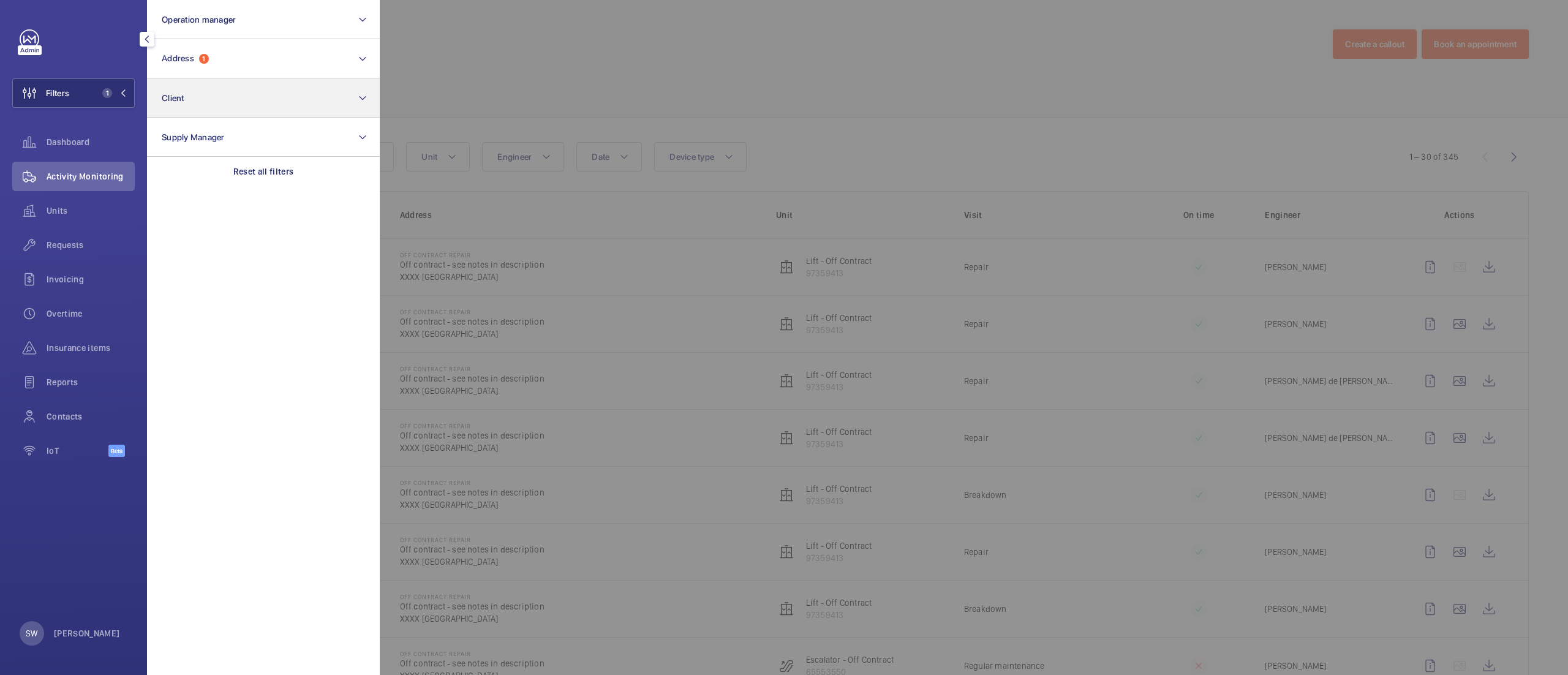
drag, startPoint x: 277, startPoint y: 161, endPoint x: 236, endPoint y: 97, distance: 76.0
click at [277, 161] on div "Reset all filters" at bounding box center [263, 171] width 232 height 29
click at [218, 95] on button "Client" at bounding box center [263, 98] width 232 height 40
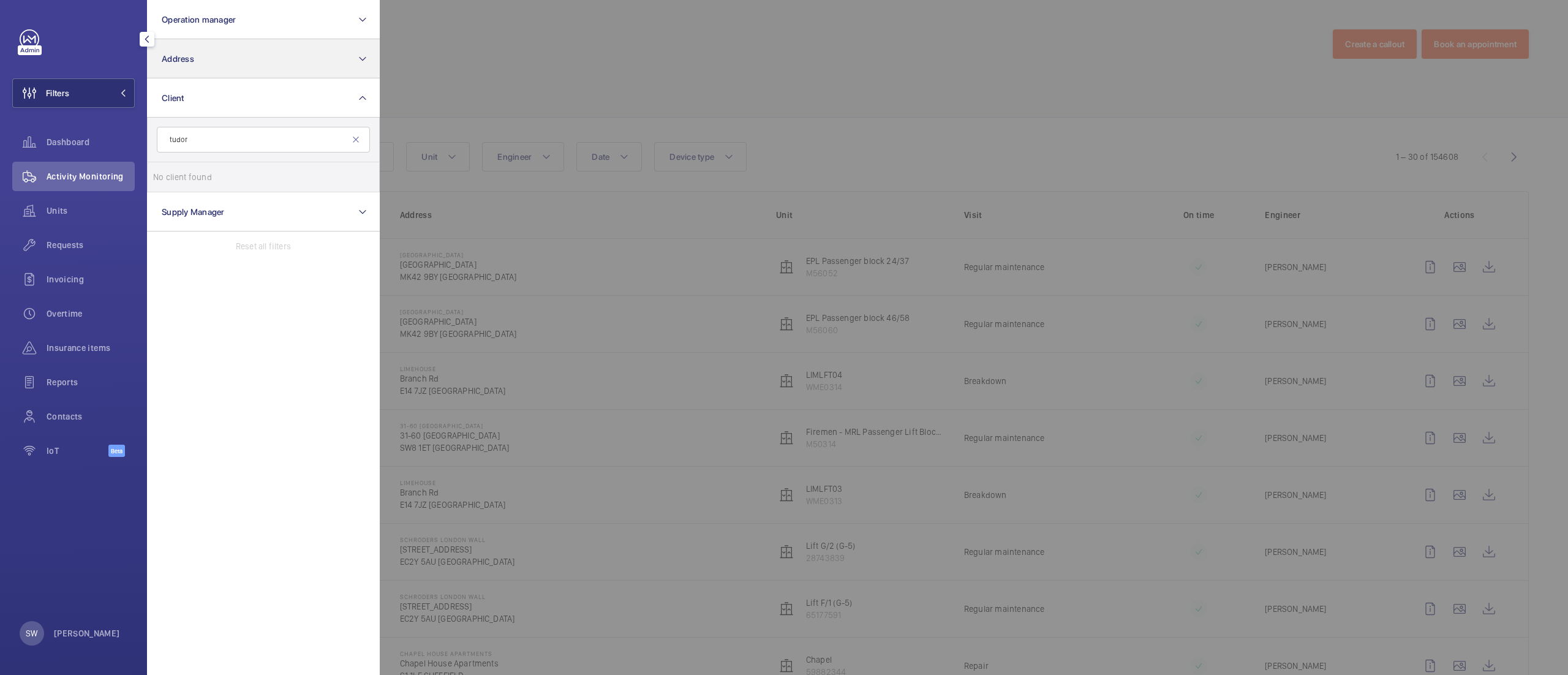
type input "tudor"
click at [251, 54] on button "Address" at bounding box center [263, 59] width 232 height 40
click at [238, 161] on span "[STREET_ADDRESS]" at bounding box center [264, 167] width 168 height 12
click at [177, 161] on input "[STREET_ADDRESS]" at bounding box center [165, 167] width 25 height 25
checkbox input "true"
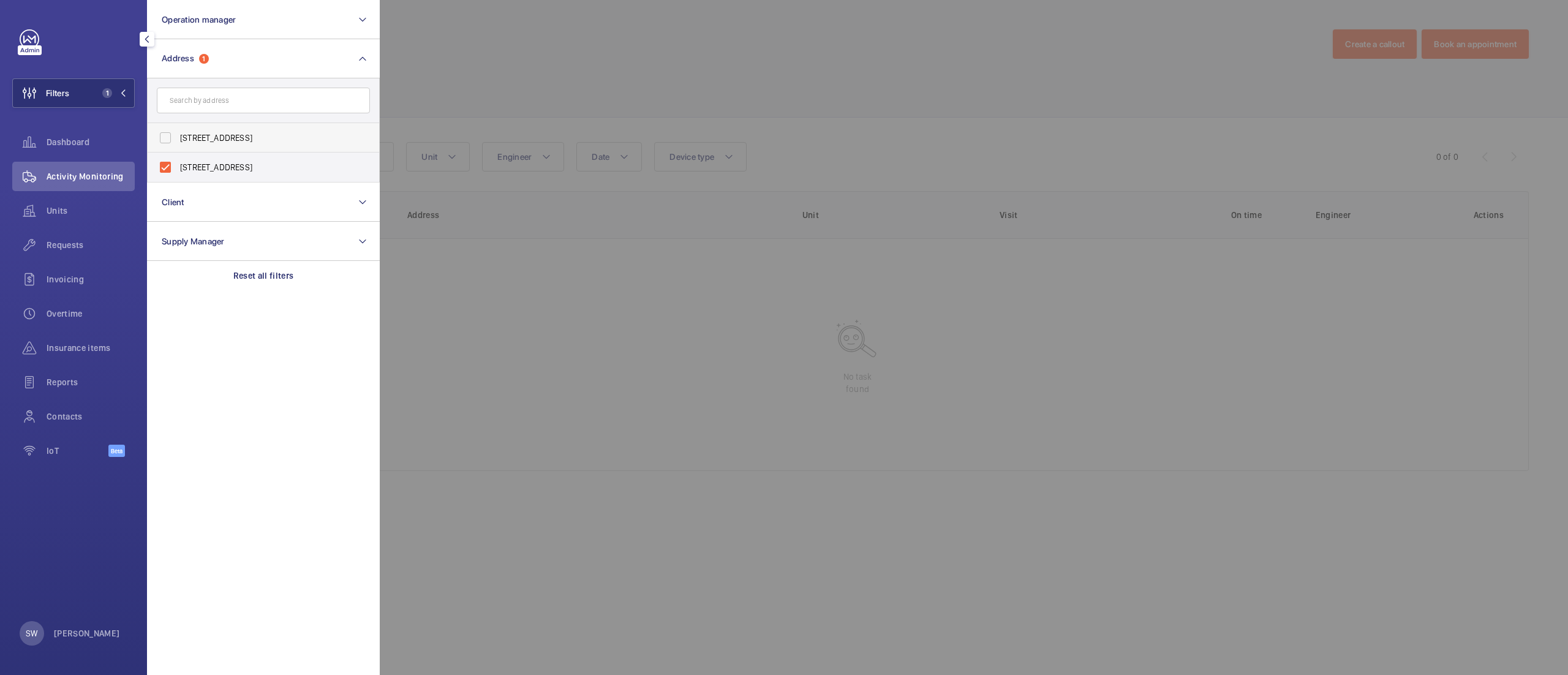
click at [261, 141] on span "[STREET_ADDRESS]" at bounding box center [264, 138] width 168 height 12
click at [177, 141] on input "[STREET_ADDRESS]" at bounding box center [165, 137] width 25 height 25
checkbox input "true"
click at [255, 167] on span "[STREET_ADDRESS]" at bounding box center [264, 167] width 168 height 12
click at [177, 167] on input "[STREET_ADDRESS]" at bounding box center [165, 167] width 25 height 25
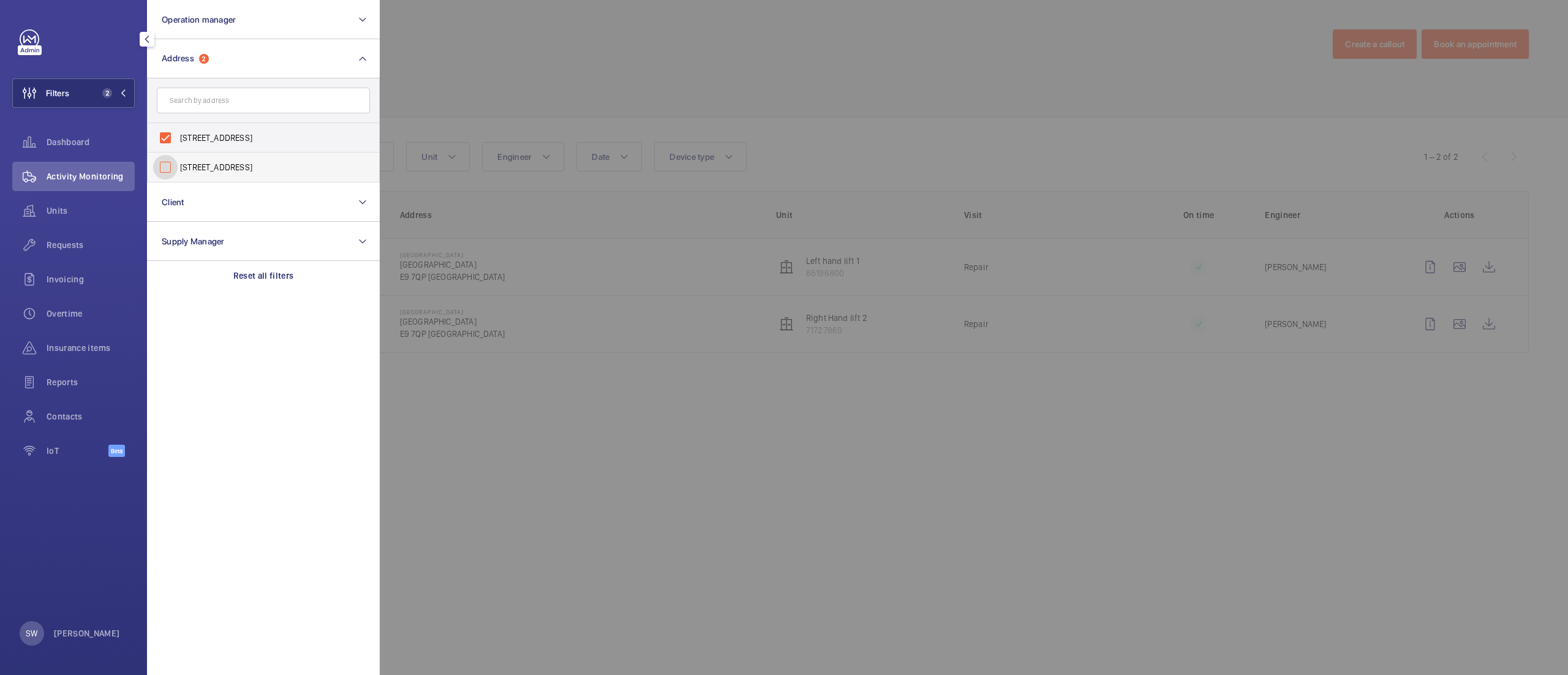
checkbox input "false"
click at [893, 130] on div at bounding box center [1163, 338] width 1568 height 675
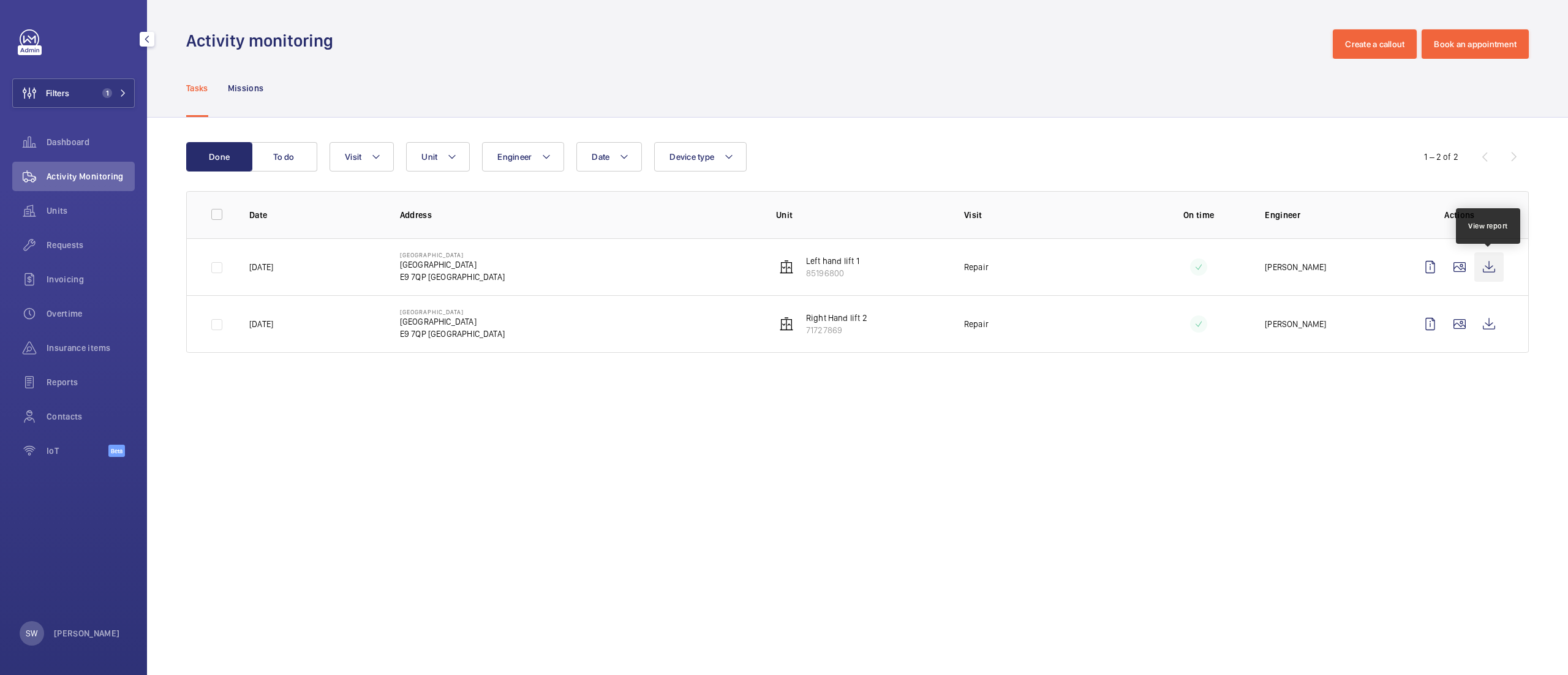
click at [1485, 269] on wm-front-icon-button at bounding box center [1489, 267] width 29 height 29
click at [83, 246] on span "Requests" at bounding box center [90, 245] width 88 height 12
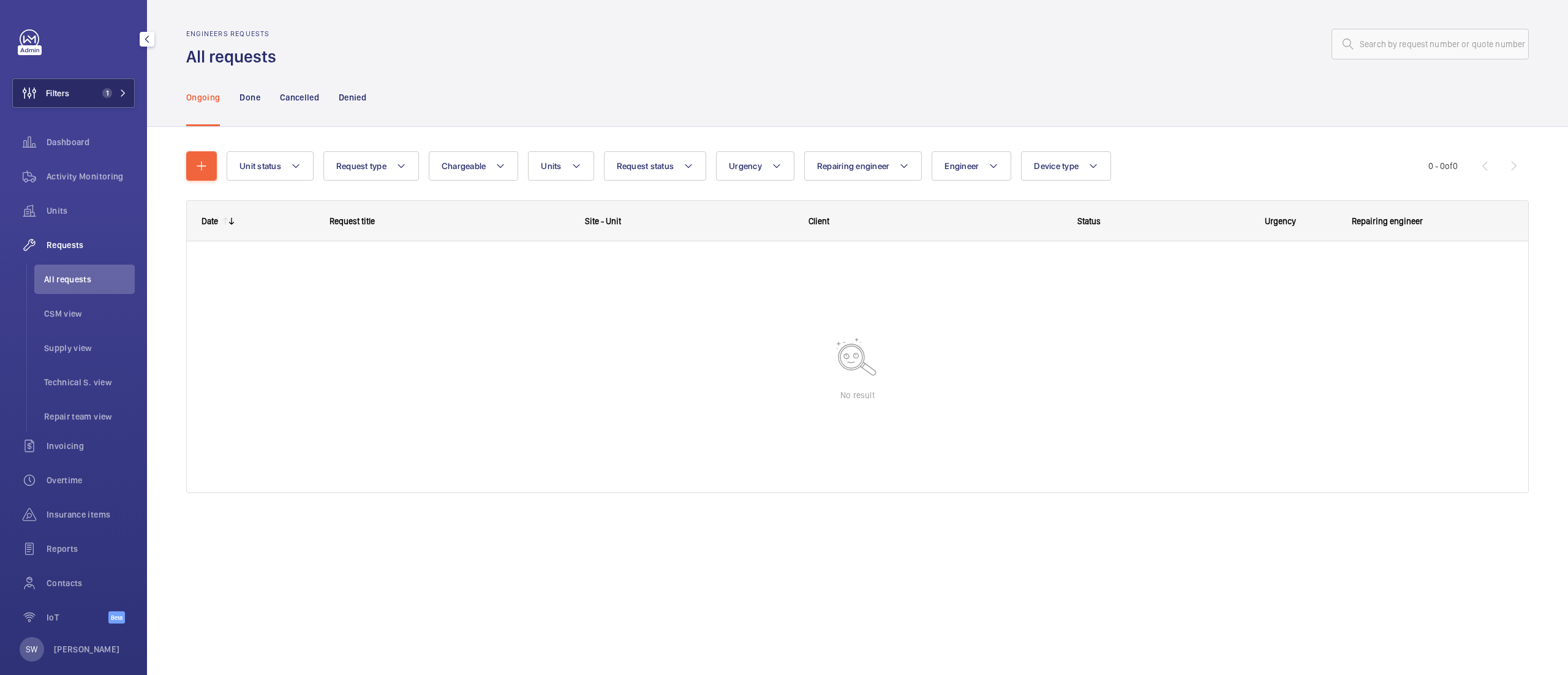
click at [98, 88] on span "1" at bounding box center [104, 93] width 15 height 10
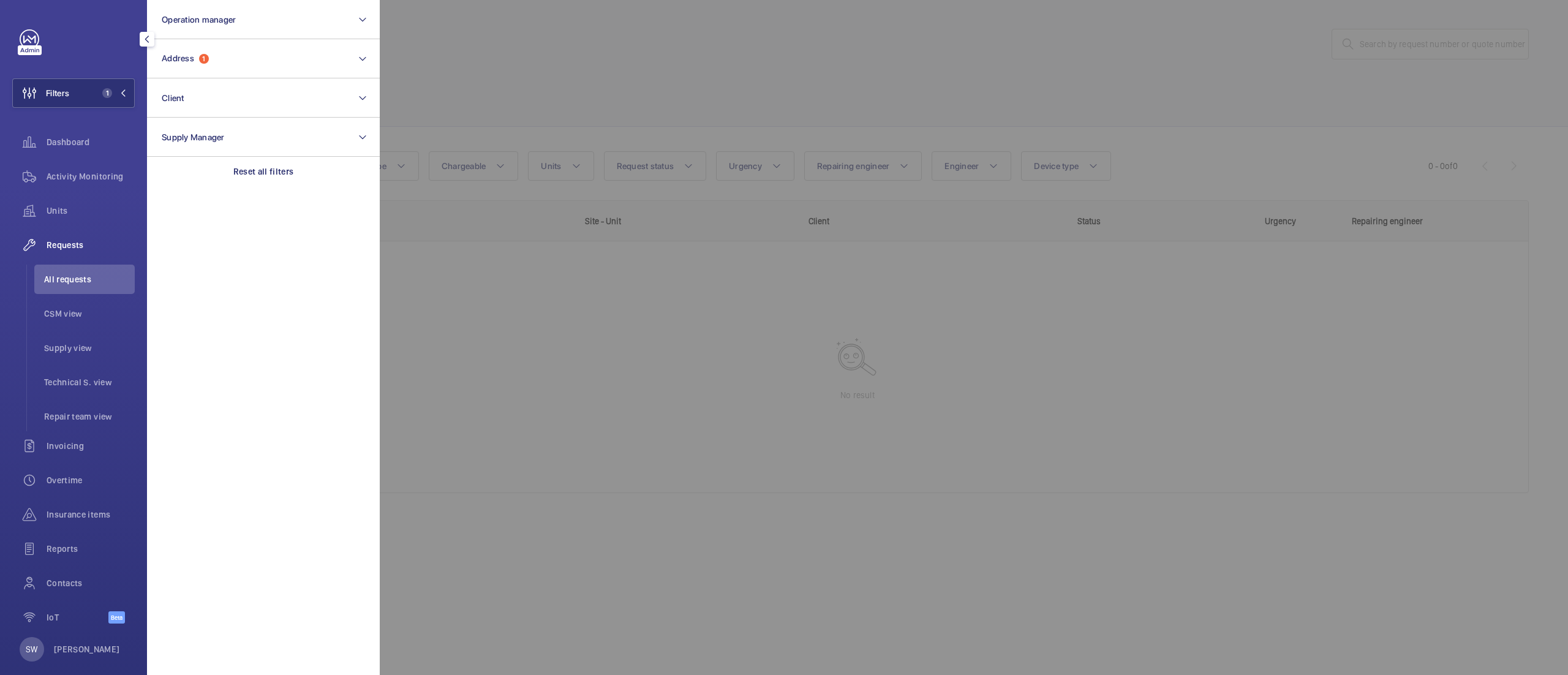
click at [622, 96] on div at bounding box center [1163, 338] width 1568 height 675
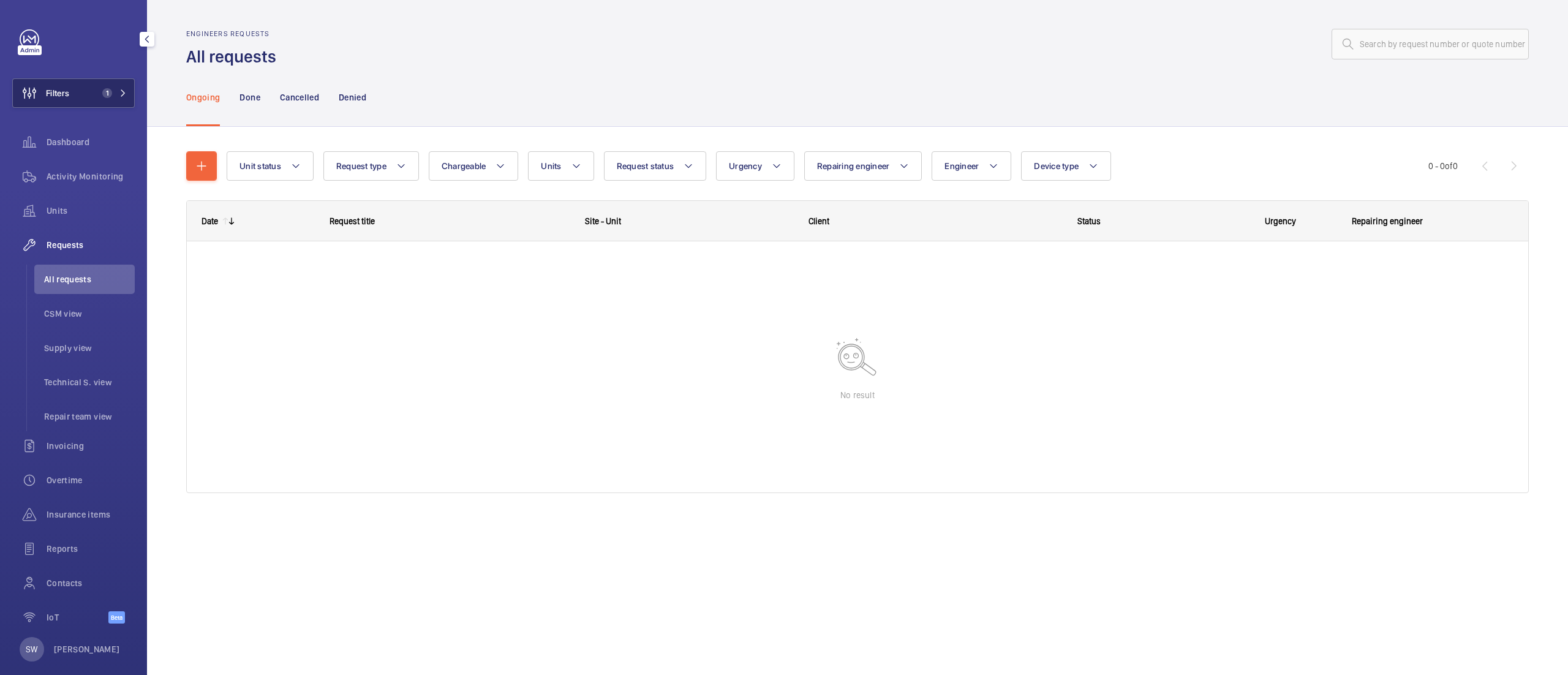
click at [88, 84] on button "Filters 1" at bounding box center [73, 93] width 123 height 29
